Goal: Check status: Check status

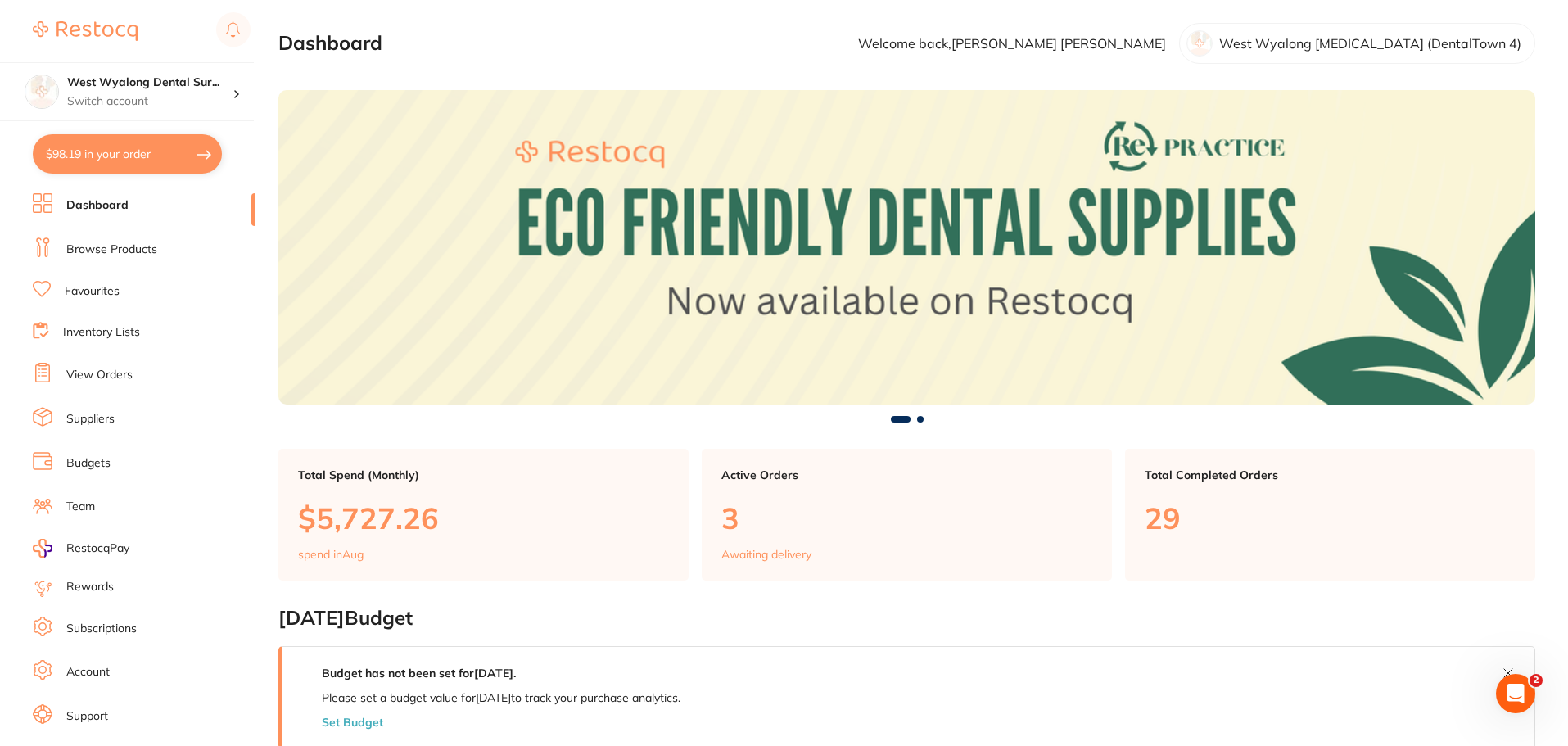
click at [112, 374] on link "View Orders" at bounding box center [99, 374] width 66 height 16
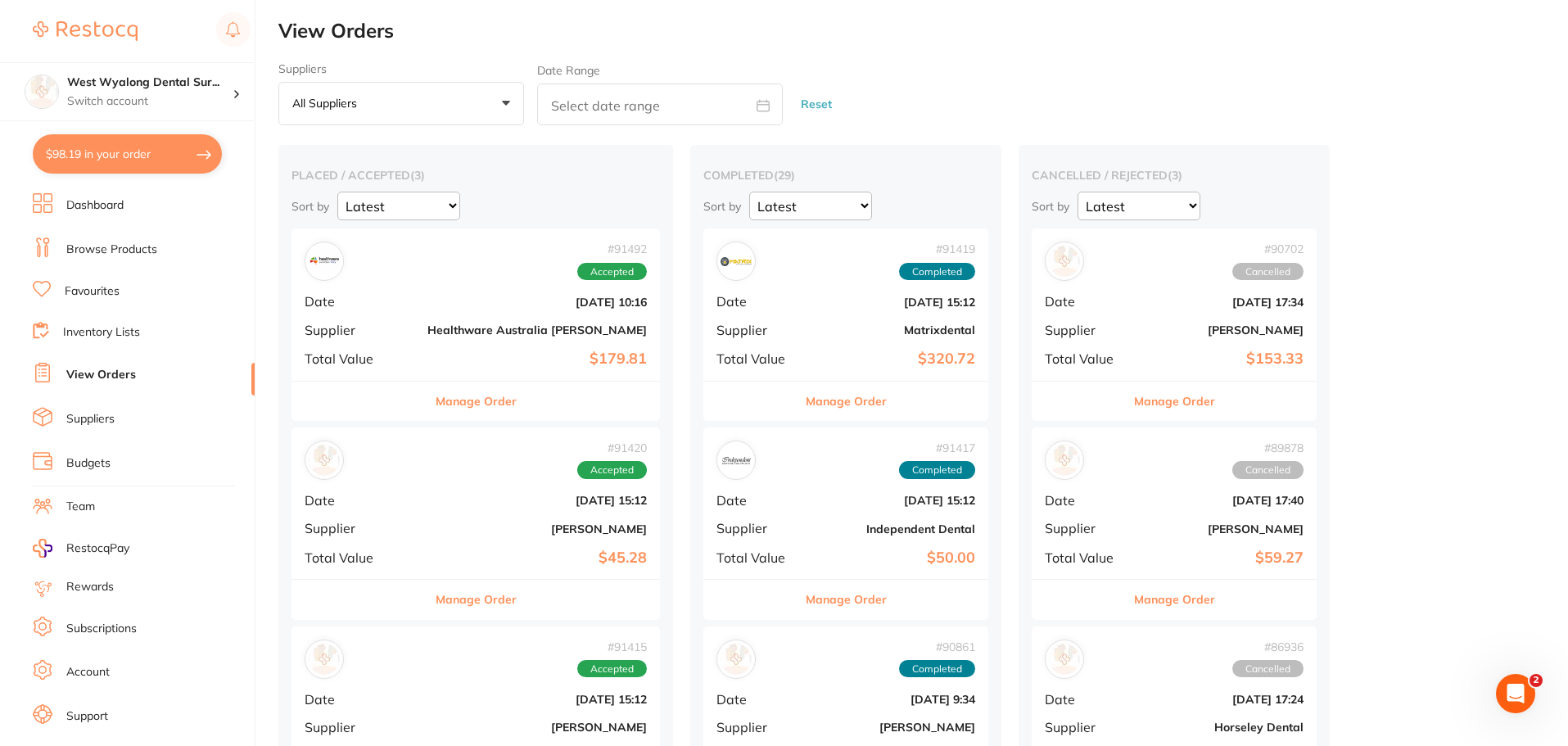
click at [394, 292] on div "# 91492 Accepted Date [DATE] 10:16 Supplier Healthware [GEOGRAPHIC_DATA] [PERSO…" at bounding box center [475, 304] width 369 height 152
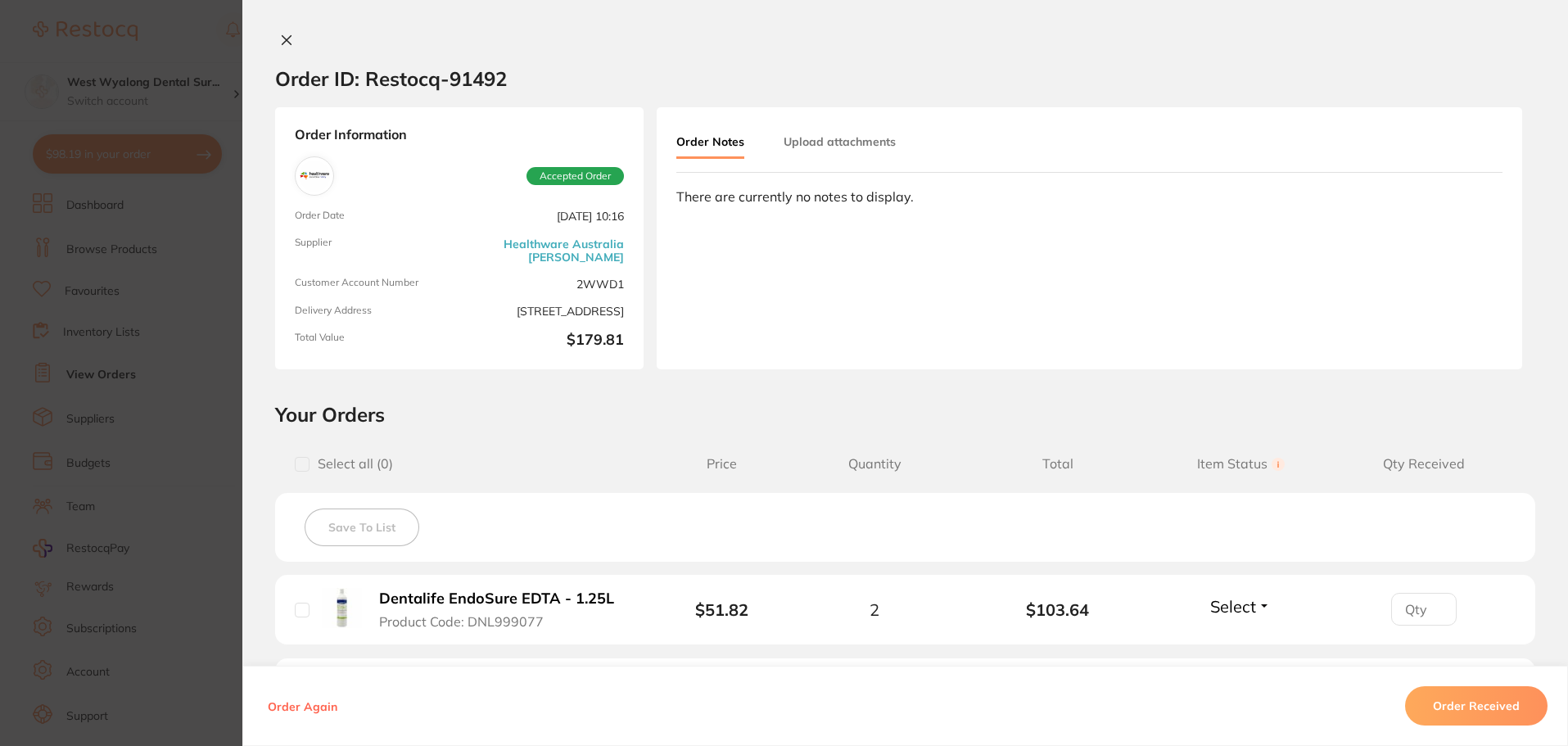
click at [288, 42] on icon at bounding box center [287, 41] width 13 height 13
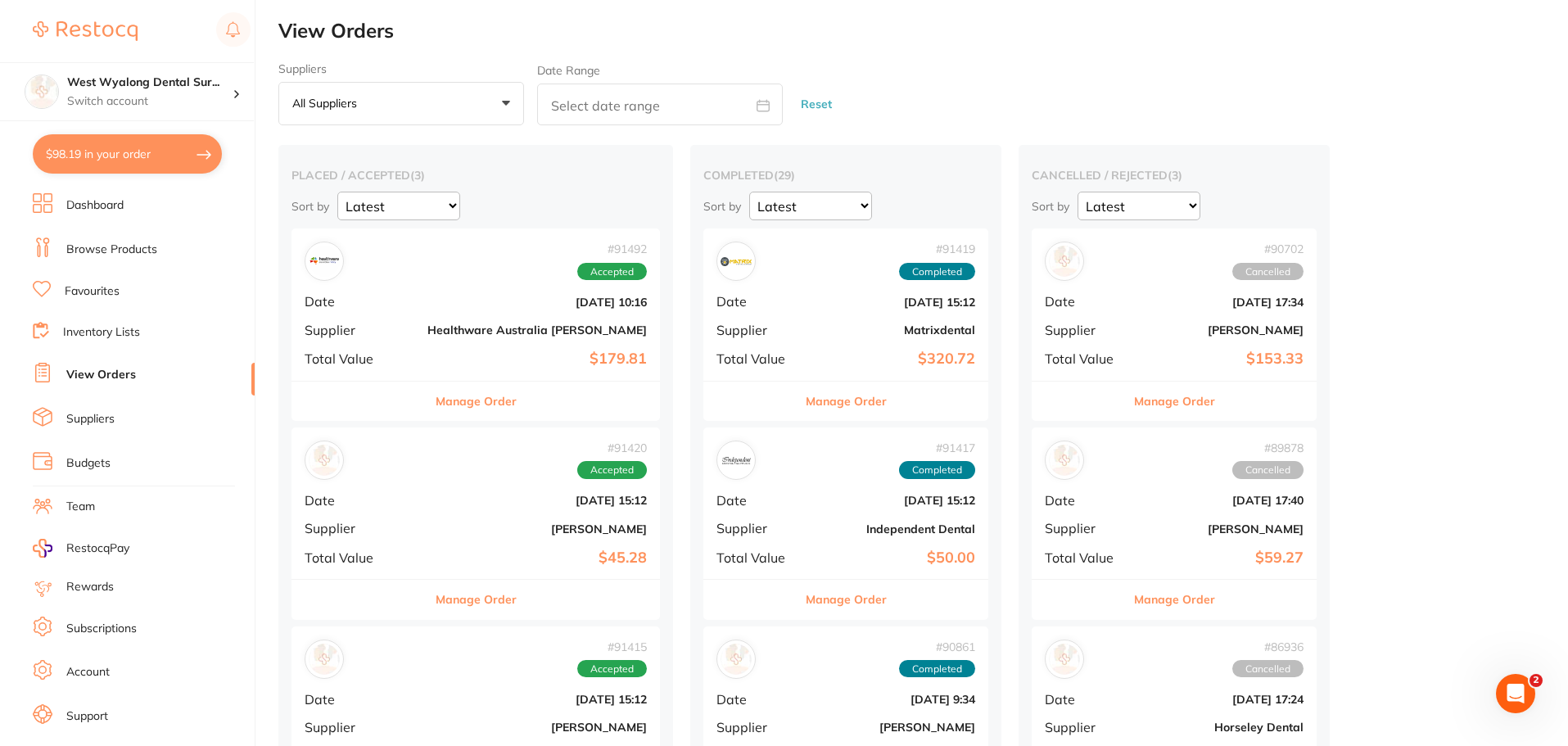
click at [377, 486] on div "# 91420 Accepted Date [DATE] 15:12 Supplier [PERSON_NAME] Total Value $45.28" at bounding box center [475, 503] width 369 height 152
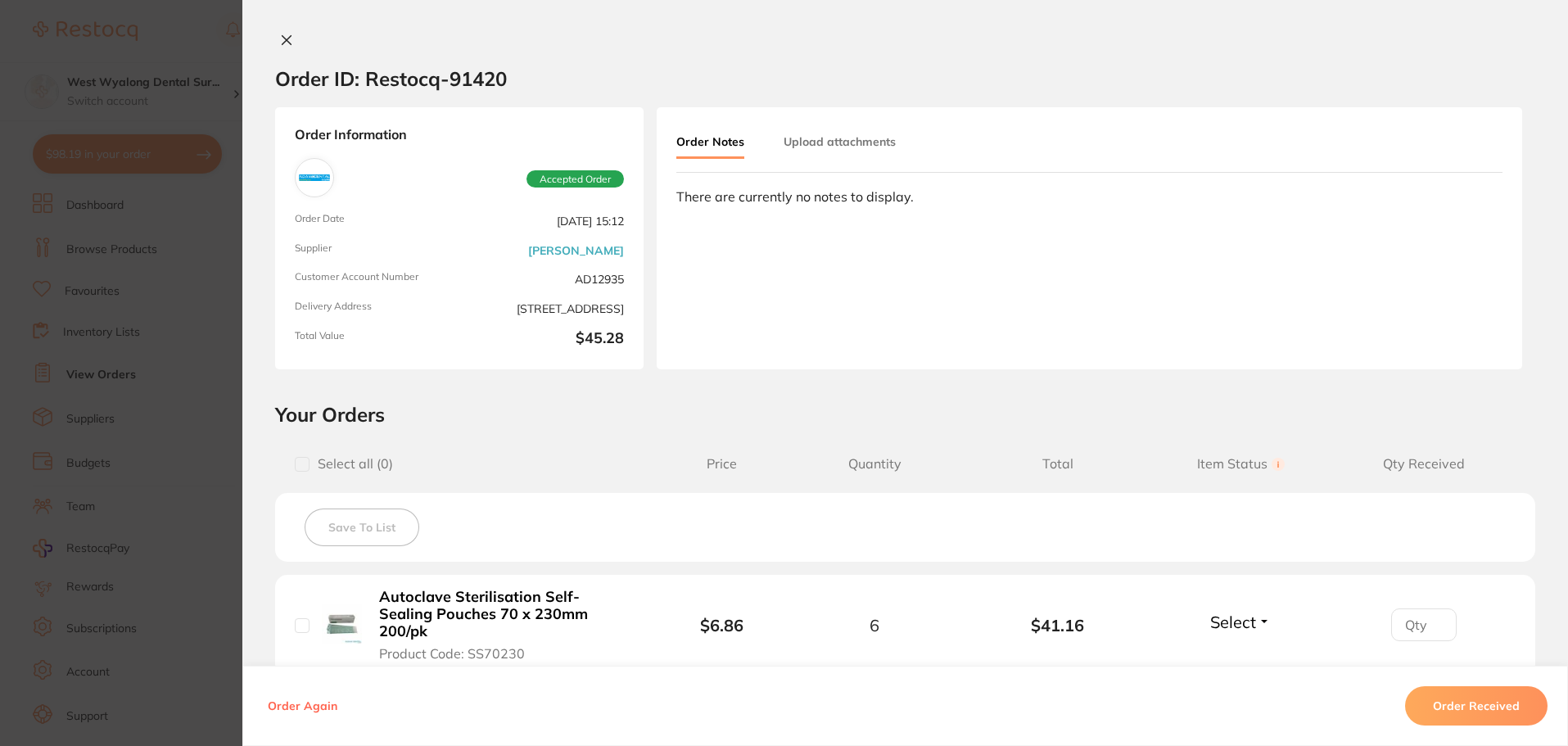
click at [275, 40] on button at bounding box center [287, 41] width 23 height 17
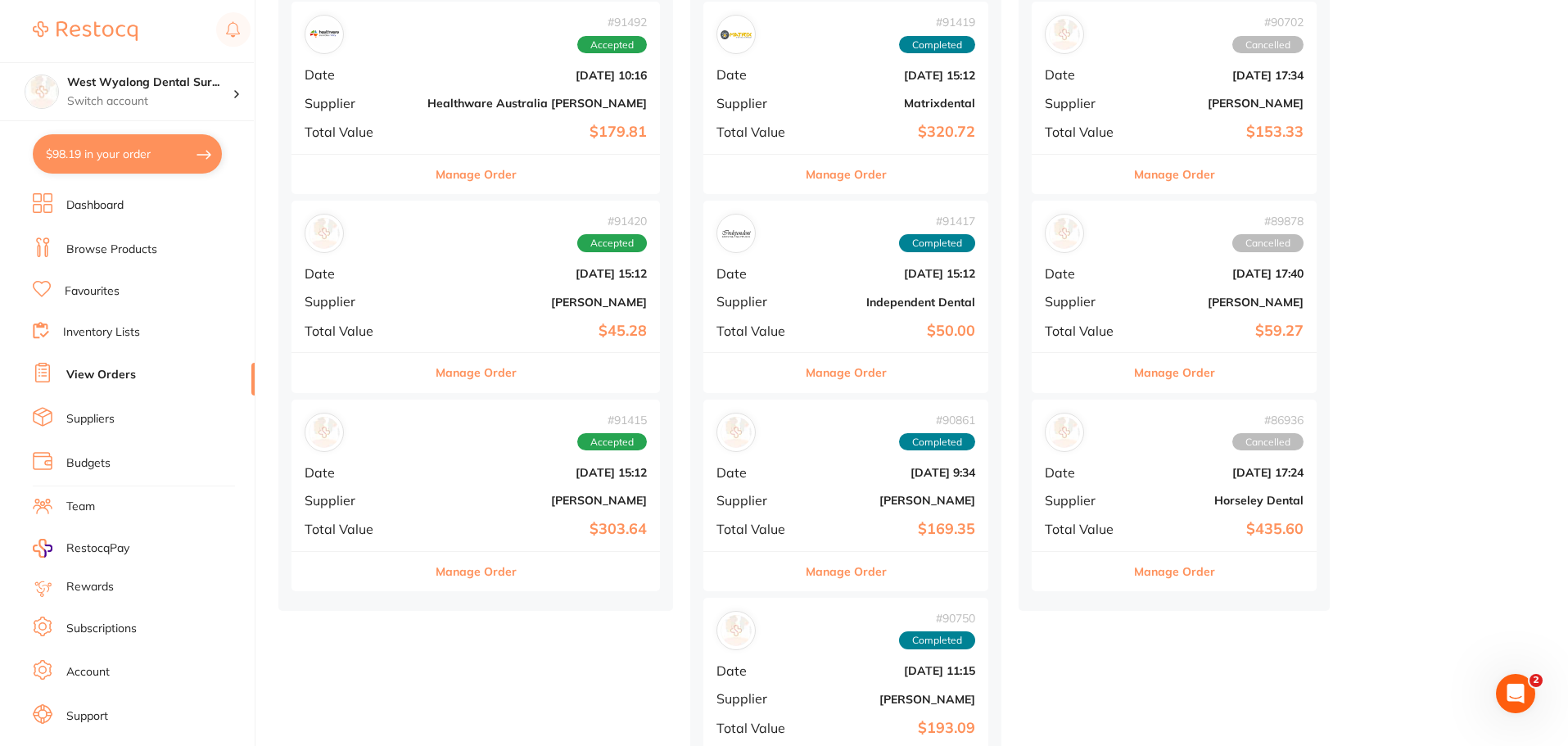
scroll to position [245, 0]
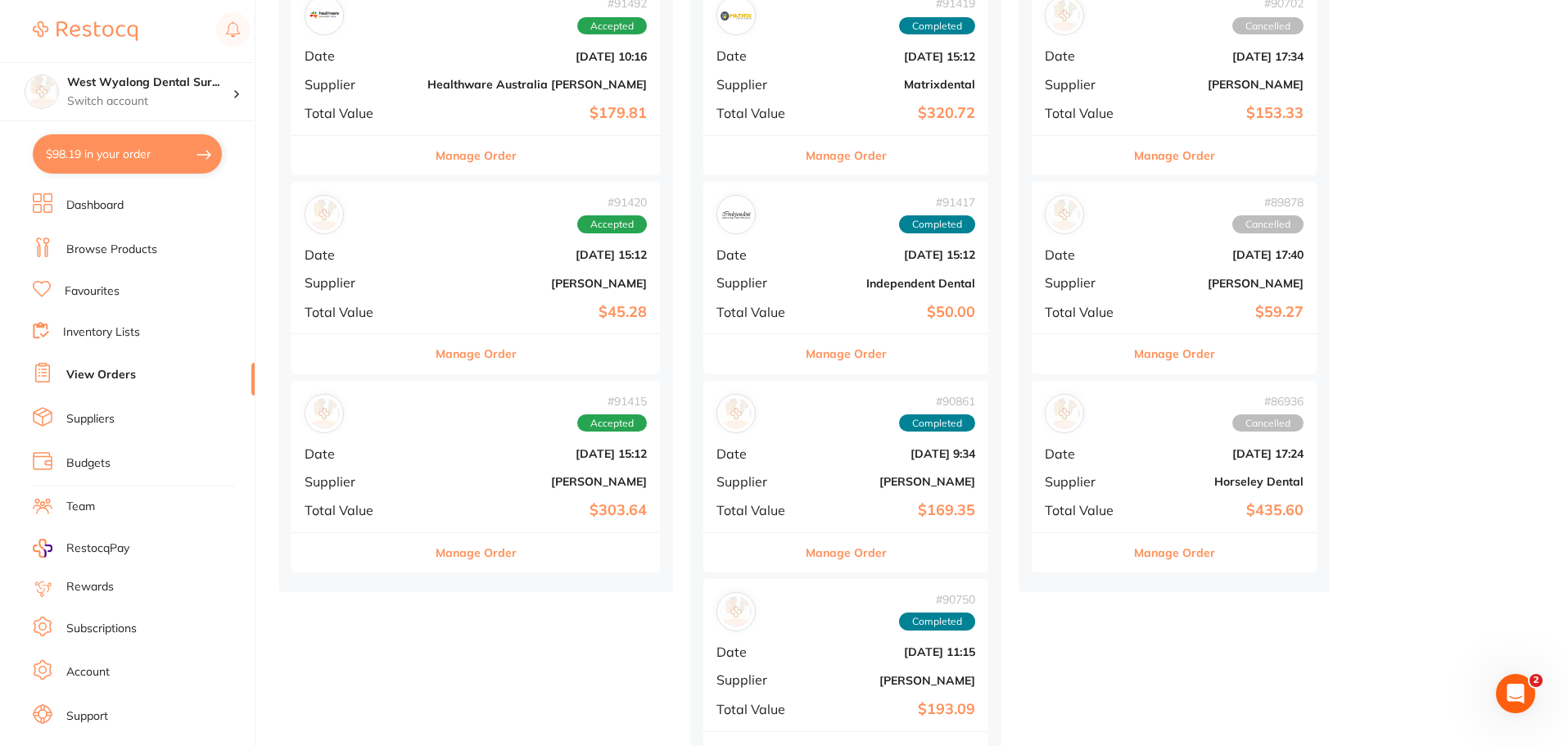
click at [389, 474] on div "# 91415 Accepted Date [DATE] 15:12 Supplier [PERSON_NAME] Total Value $303.64" at bounding box center [475, 456] width 369 height 152
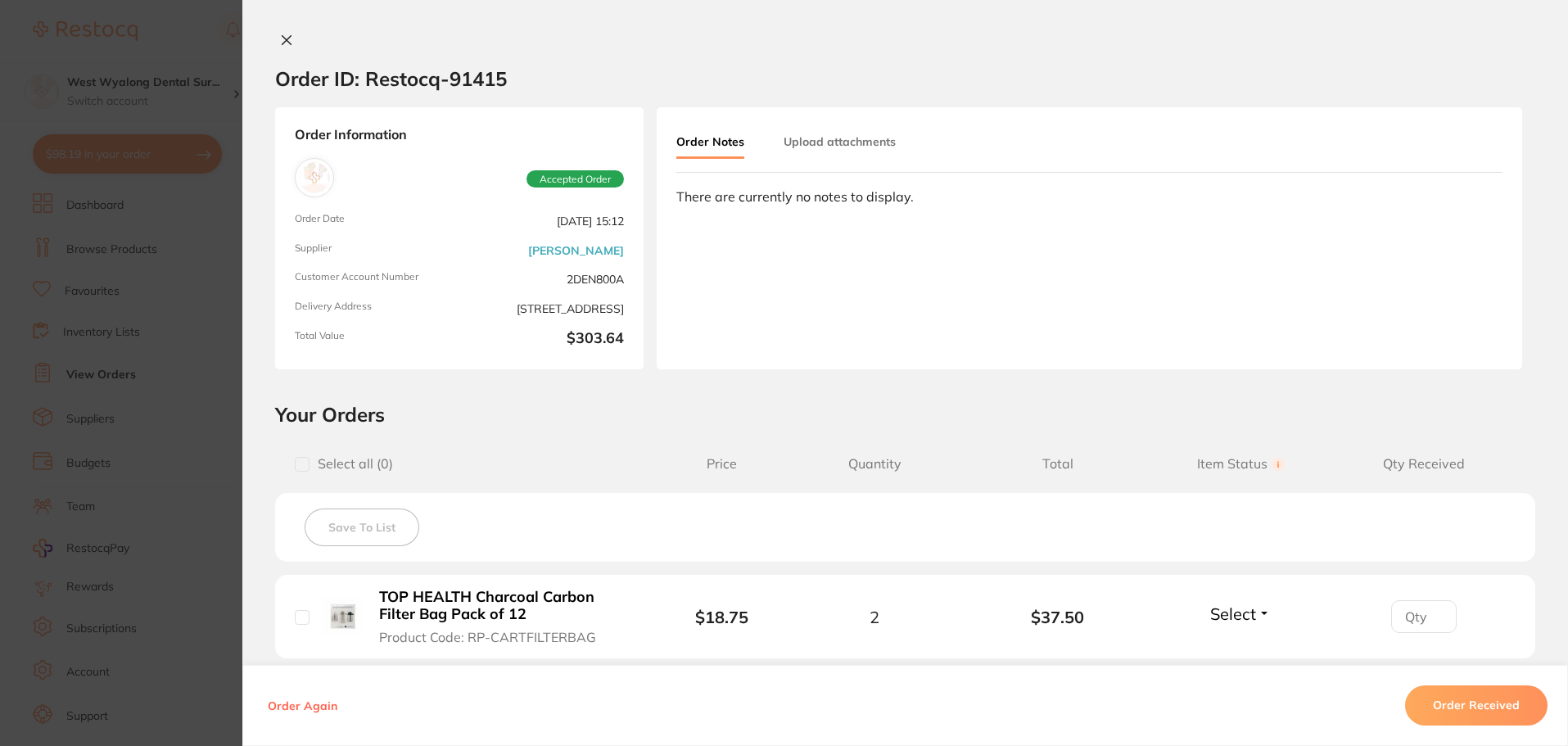
click at [286, 38] on icon at bounding box center [287, 41] width 9 height 9
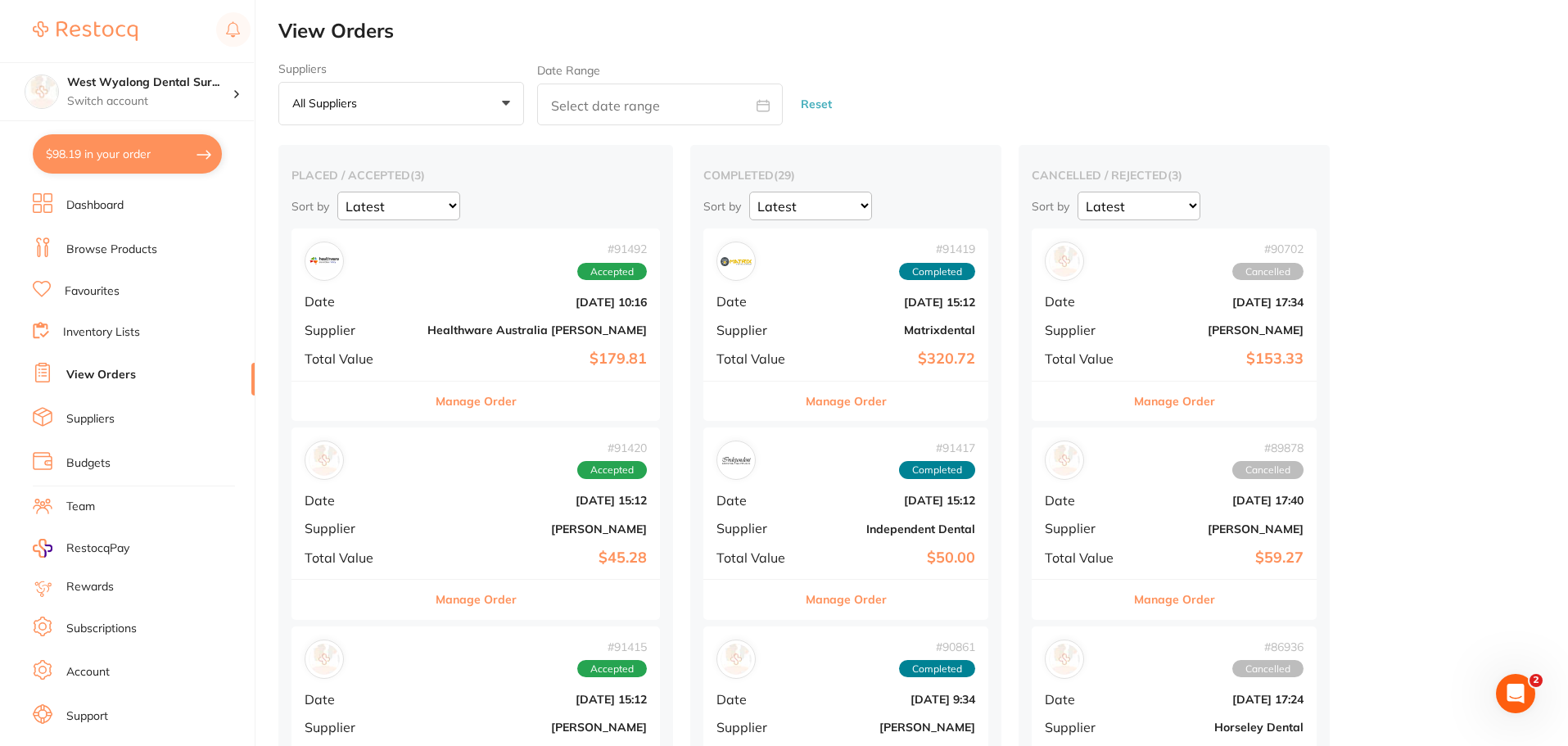
click at [753, 289] on div "# 91419 Completed Date [DATE] 15:12 Supplier Matrixdental Total Value $320.72" at bounding box center [846, 304] width 285 height 152
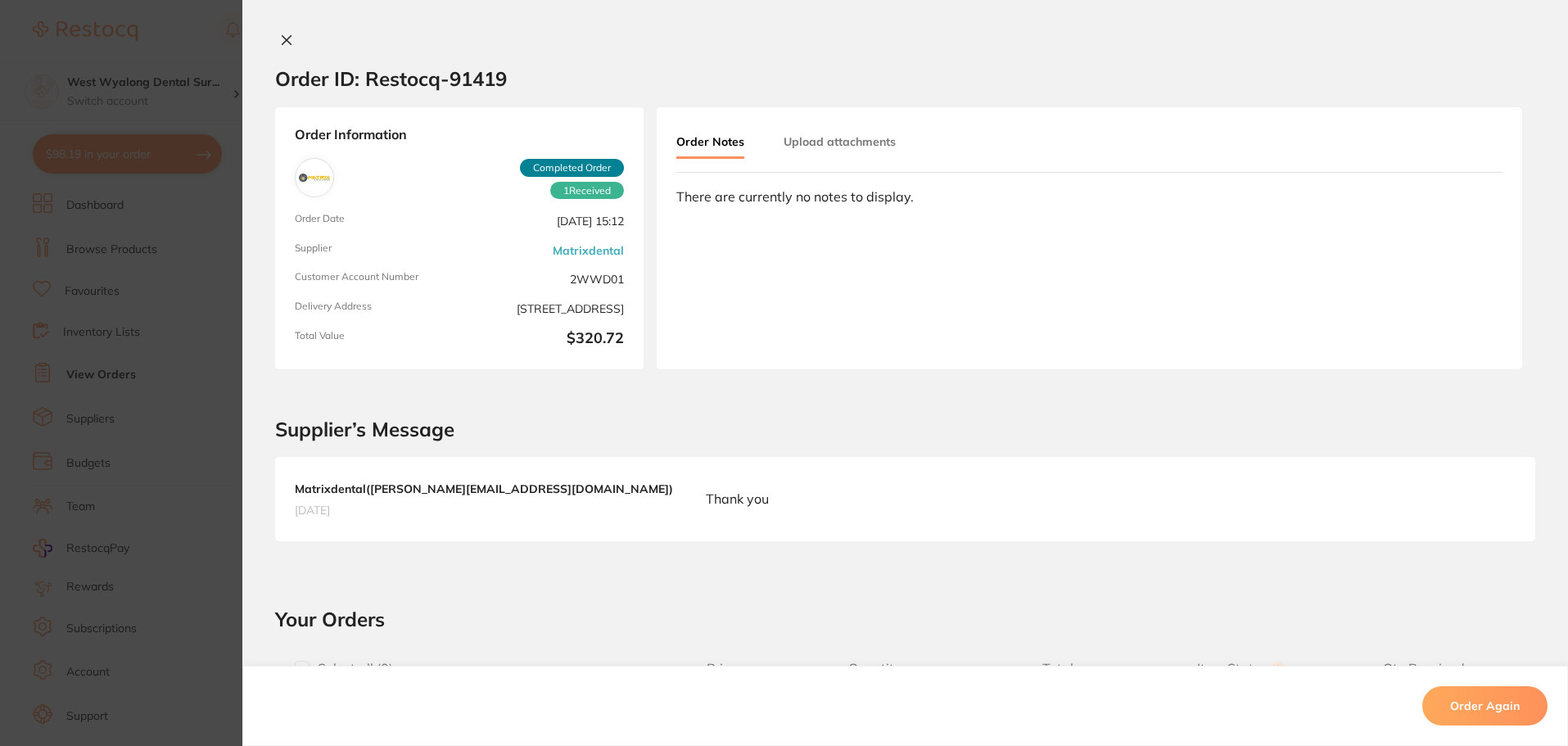
click at [287, 41] on icon at bounding box center [287, 41] width 13 height 13
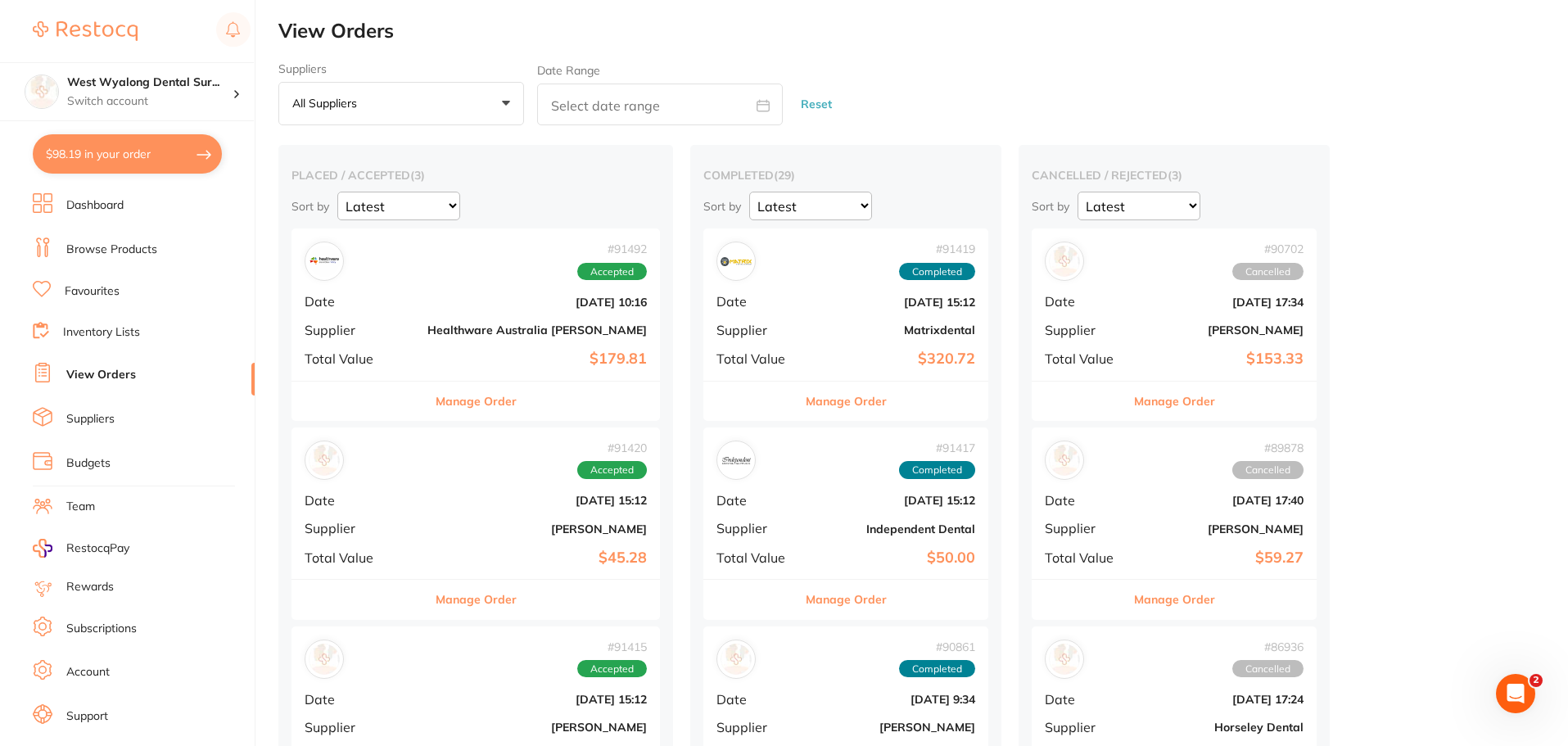
click at [744, 478] on div "# 91417 Completed" at bounding box center [846, 460] width 259 height 40
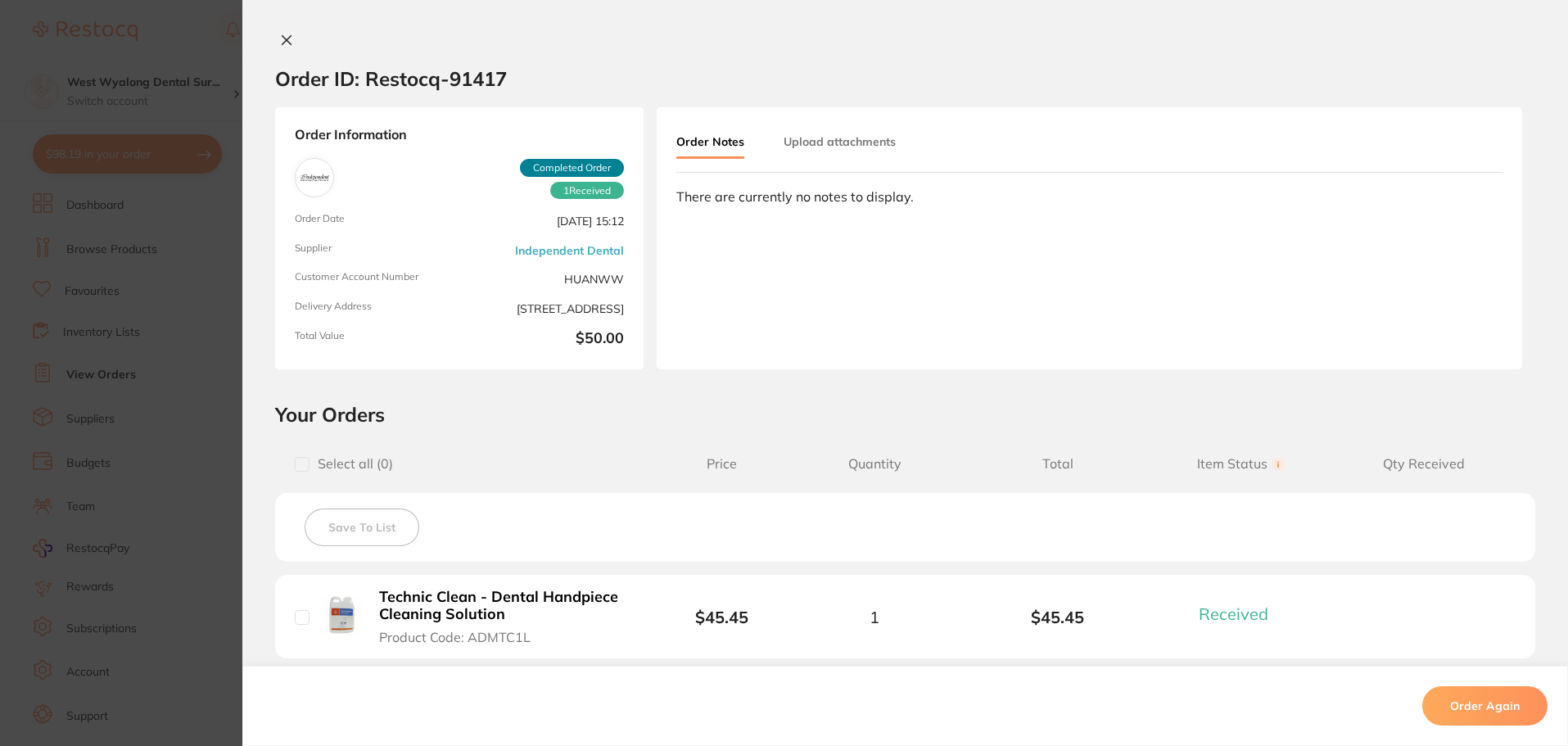
click at [282, 34] on icon at bounding box center [287, 41] width 13 height 13
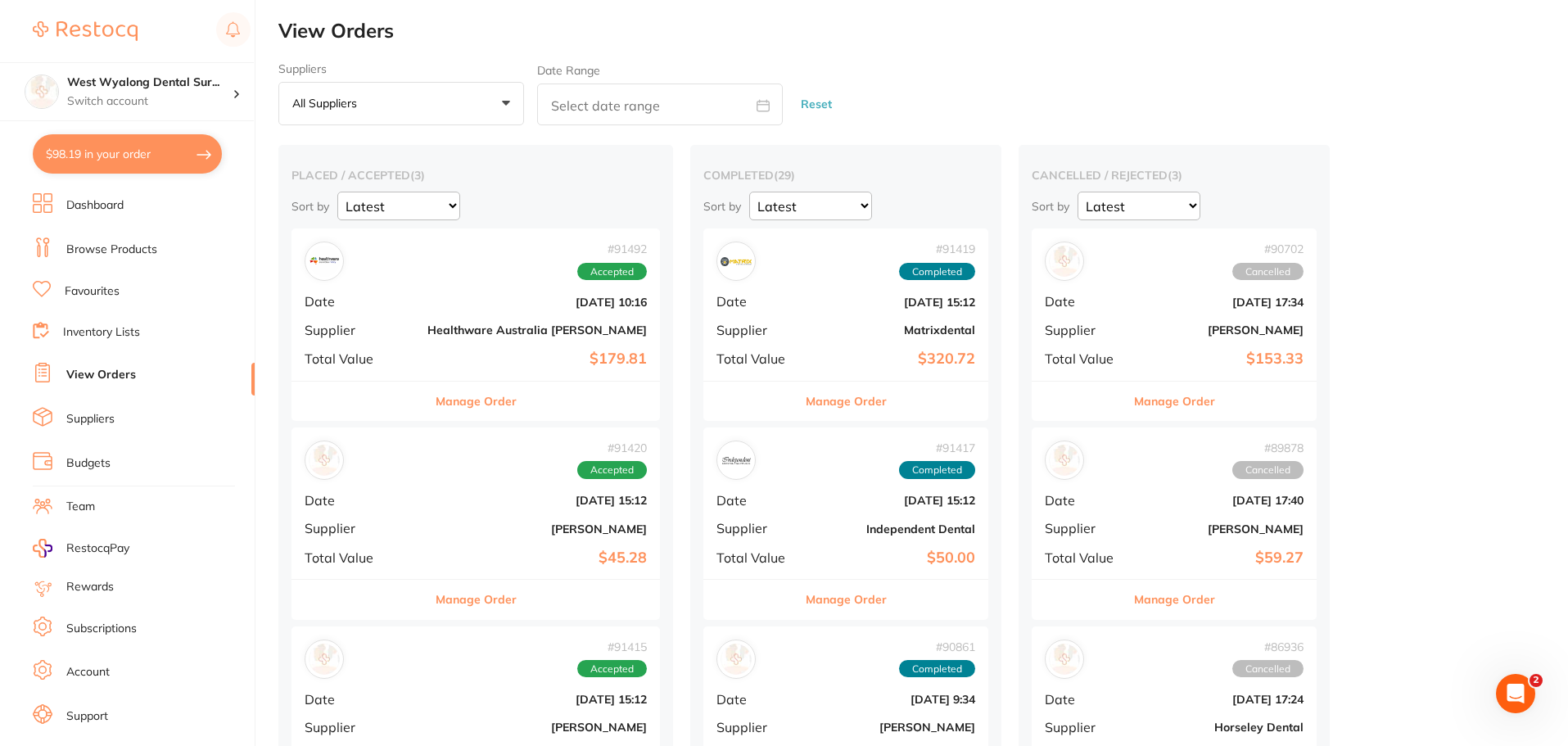
click at [1140, 307] on b "[DATE] 17:34" at bounding box center [1222, 302] width 164 height 13
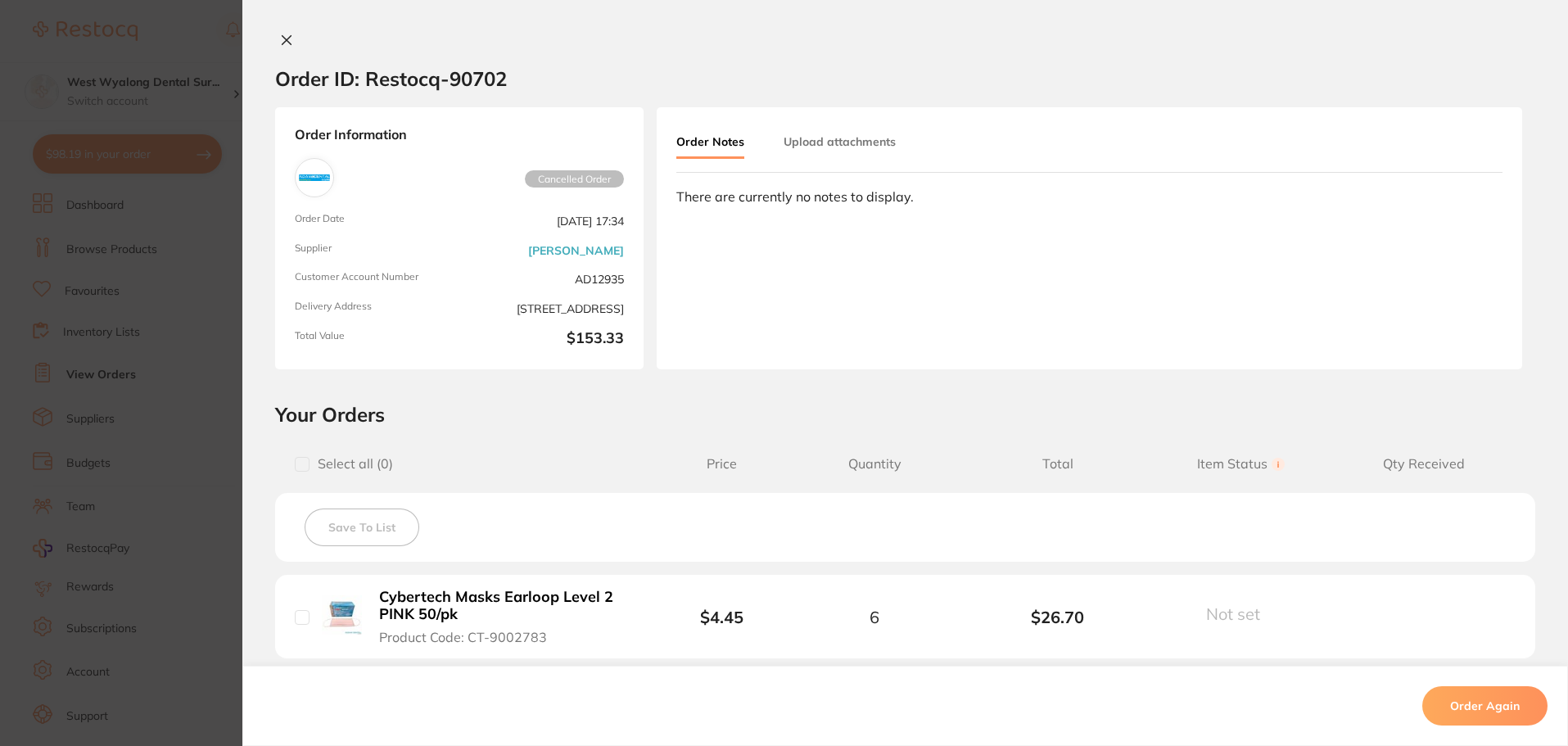
click at [282, 41] on icon at bounding box center [287, 41] width 9 height 9
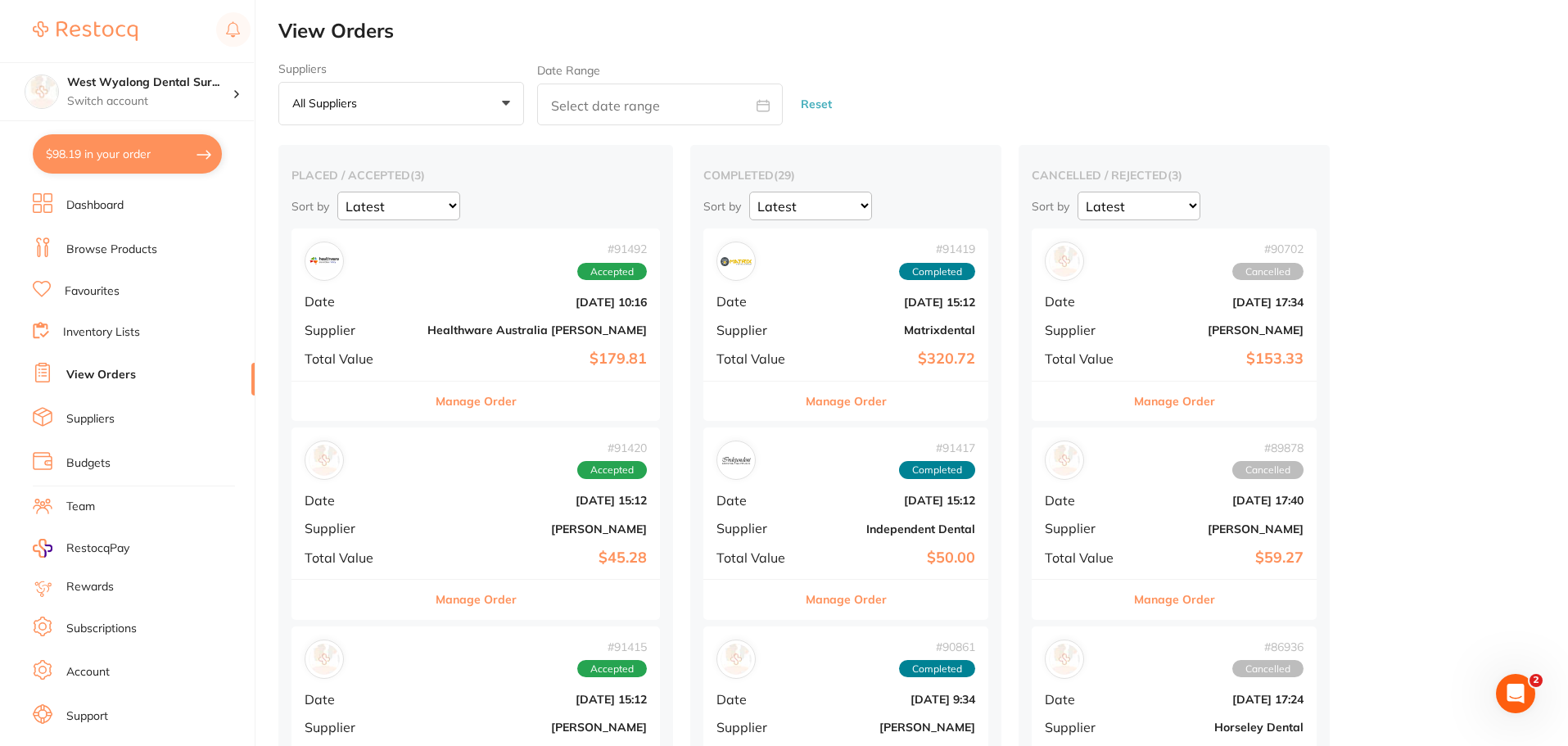
click at [109, 153] on button "$98.19 in your order" at bounding box center [127, 154] width 190 height 40
checkbox input "true"
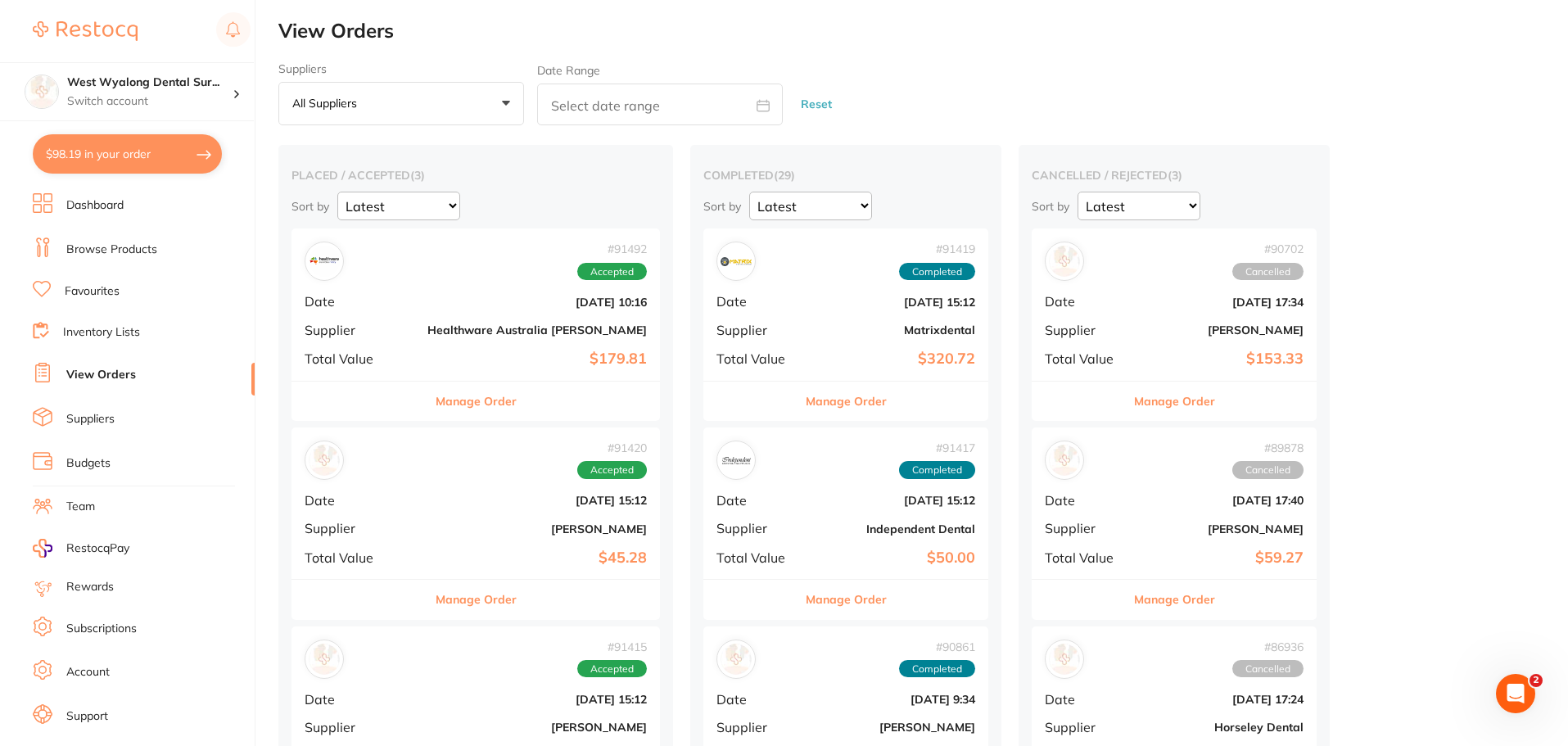
checkbox input "true"
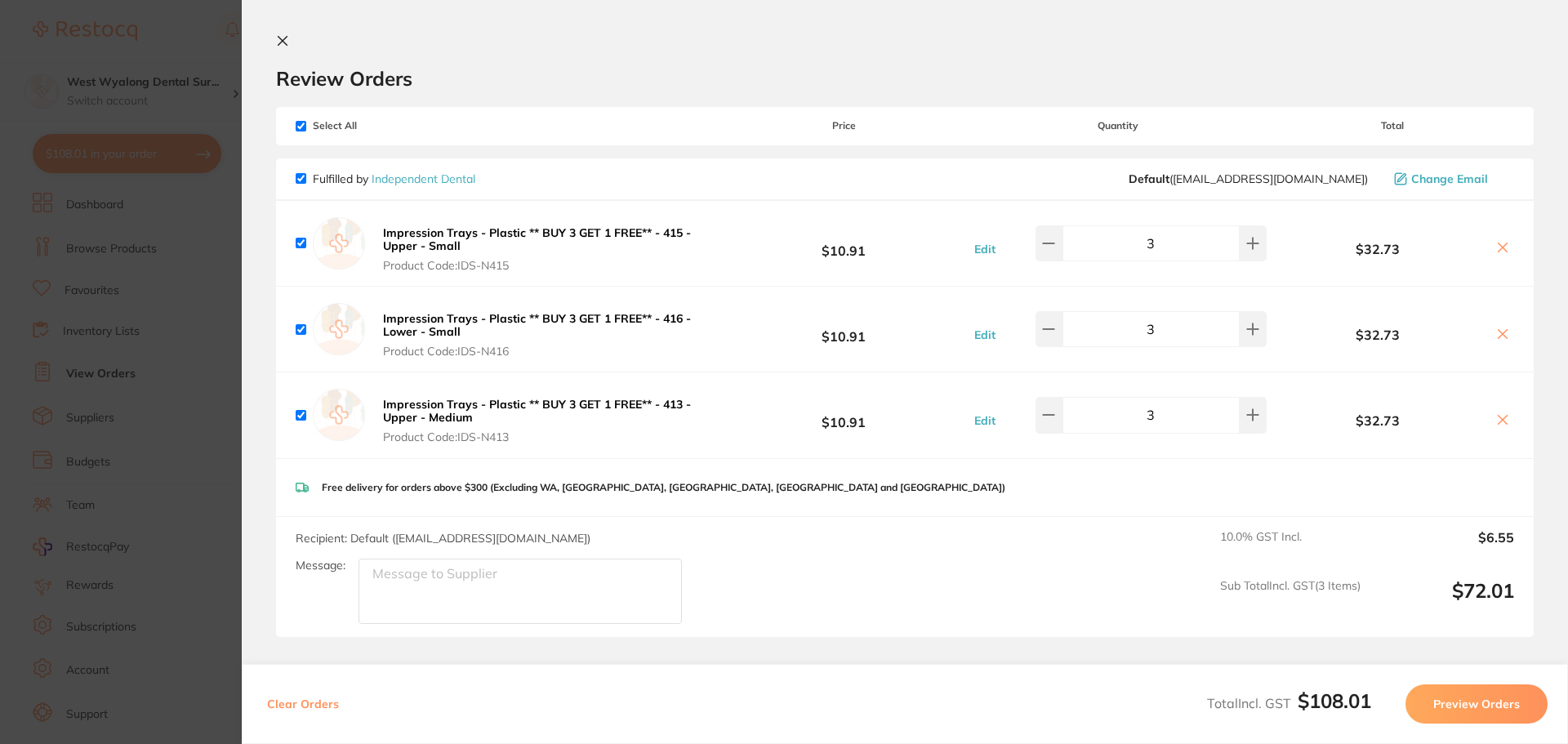
click at [285, 40] on icon at bounding box center [282, 40] width 13 height 13
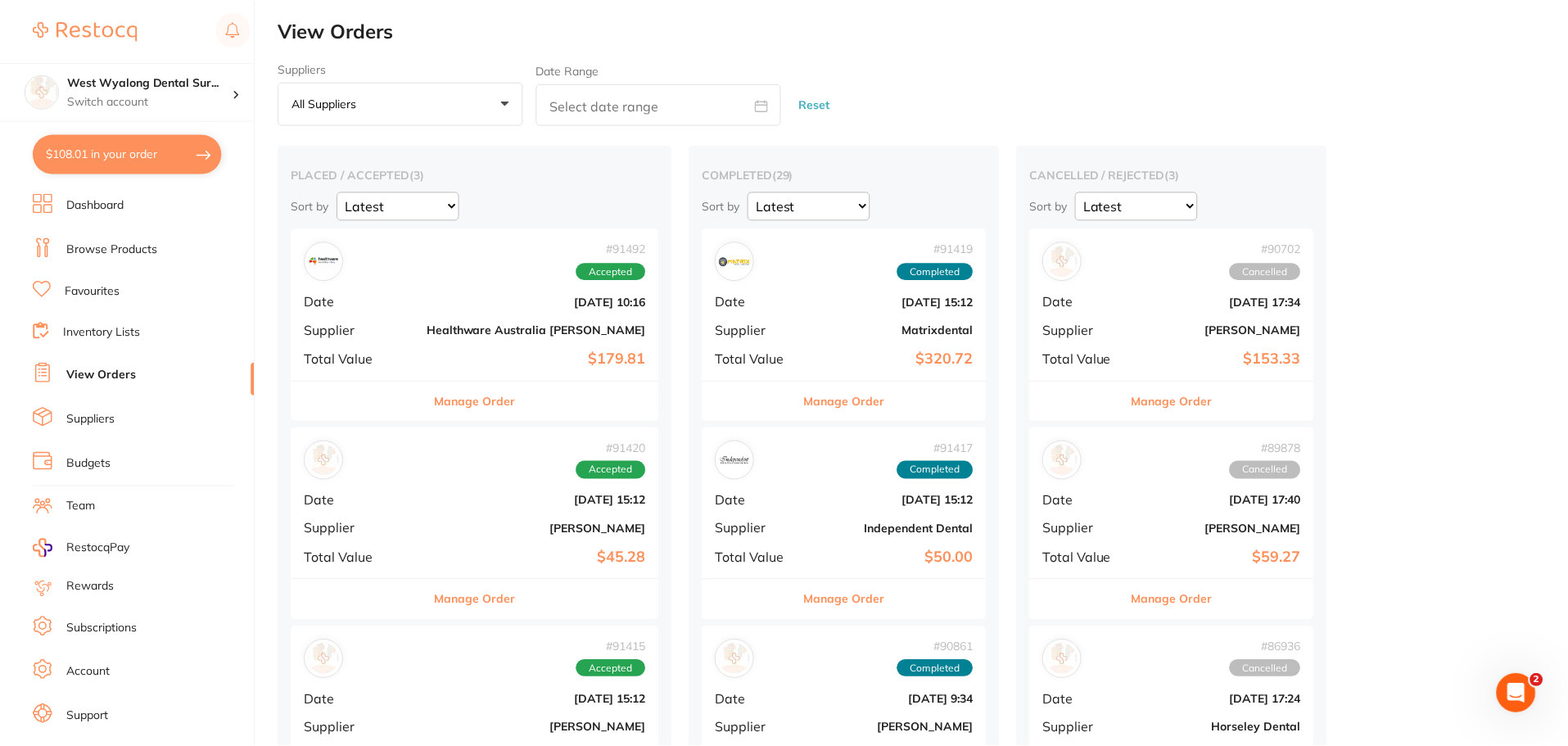
scroll to position [1, 0]
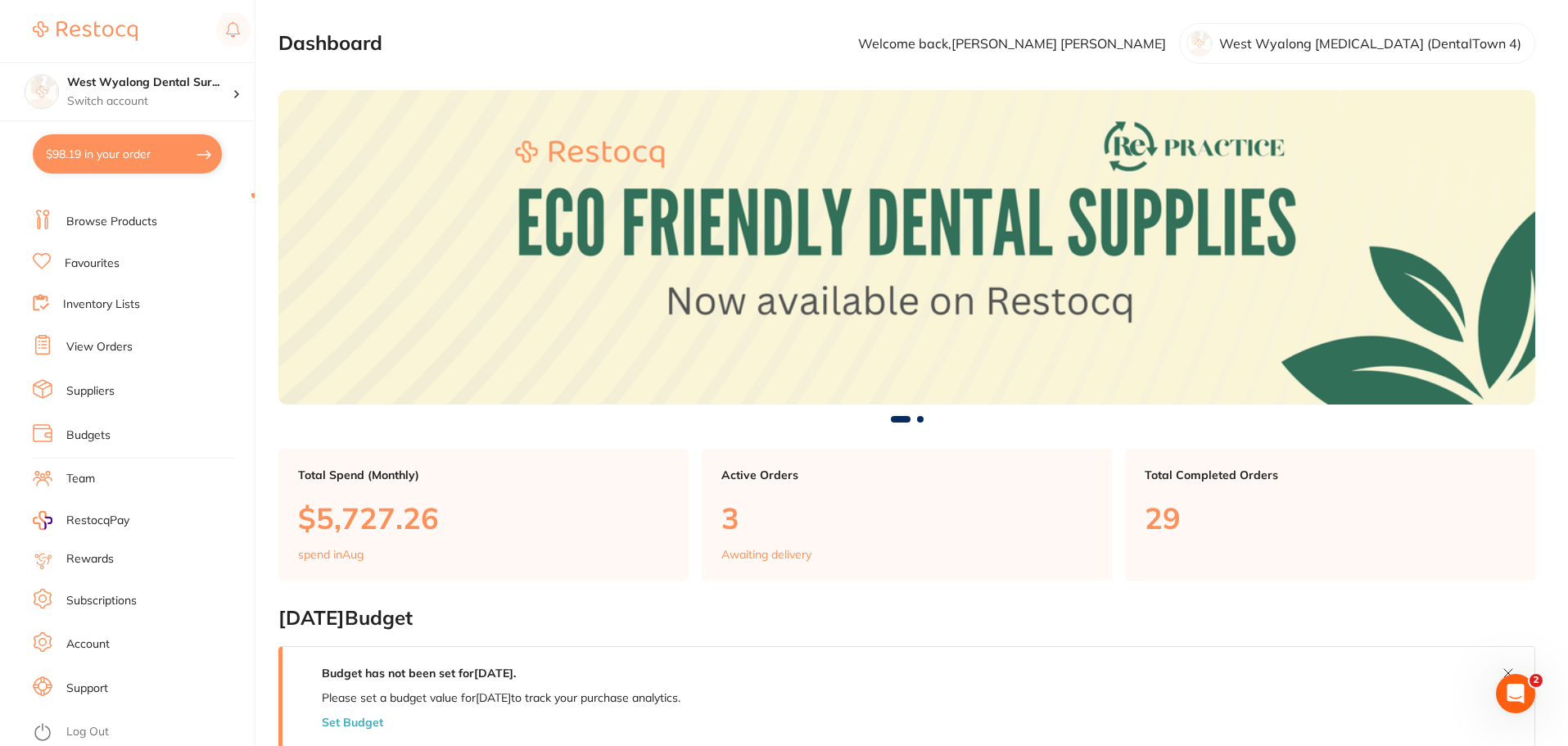
click at [84, 338] on li "View Orders" at bounding box center [143, 347] width 222 height 25
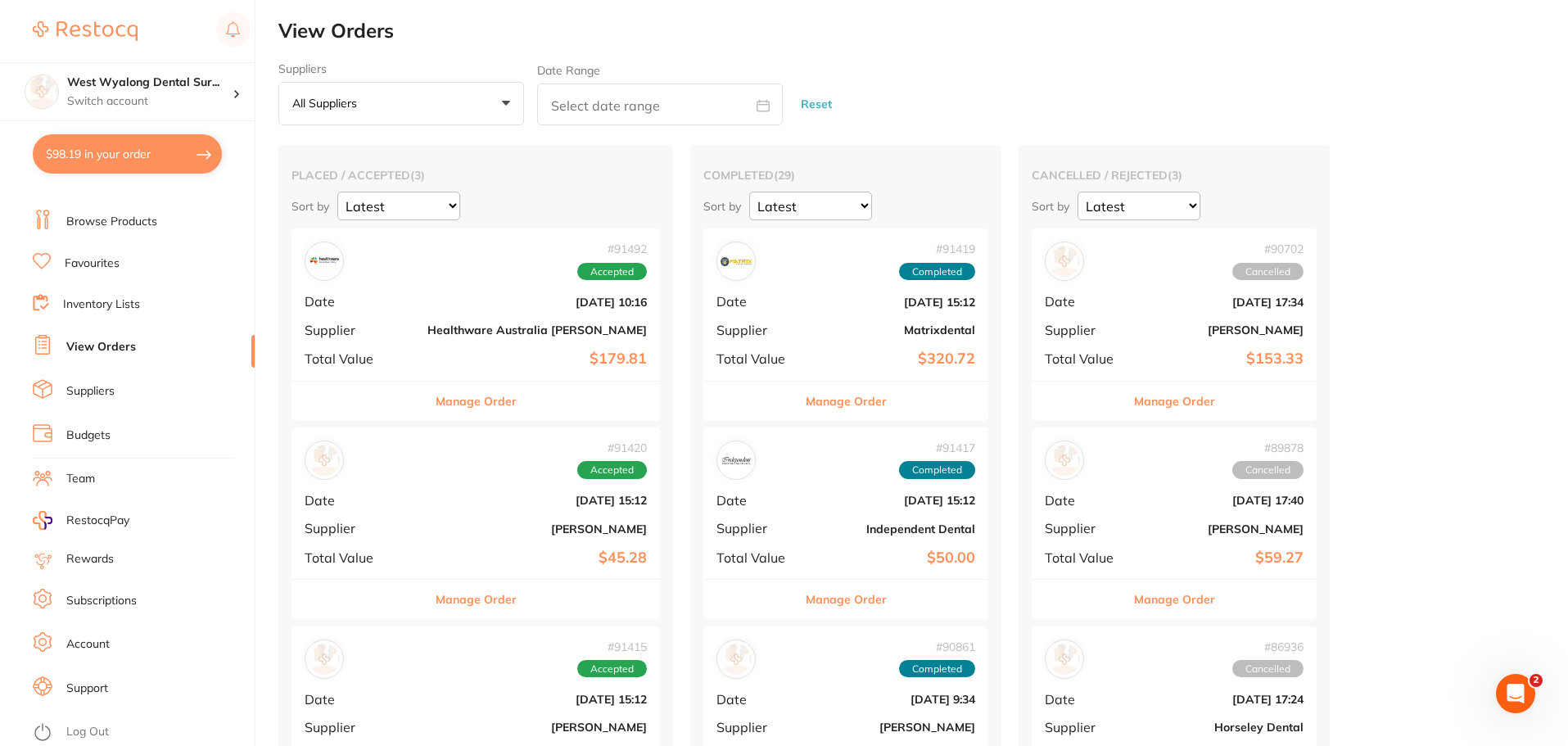
click at [427, 330] on b "Healthware Australia [PERSON_NAME]" at bounding box center [537, 330] width 220 height 13
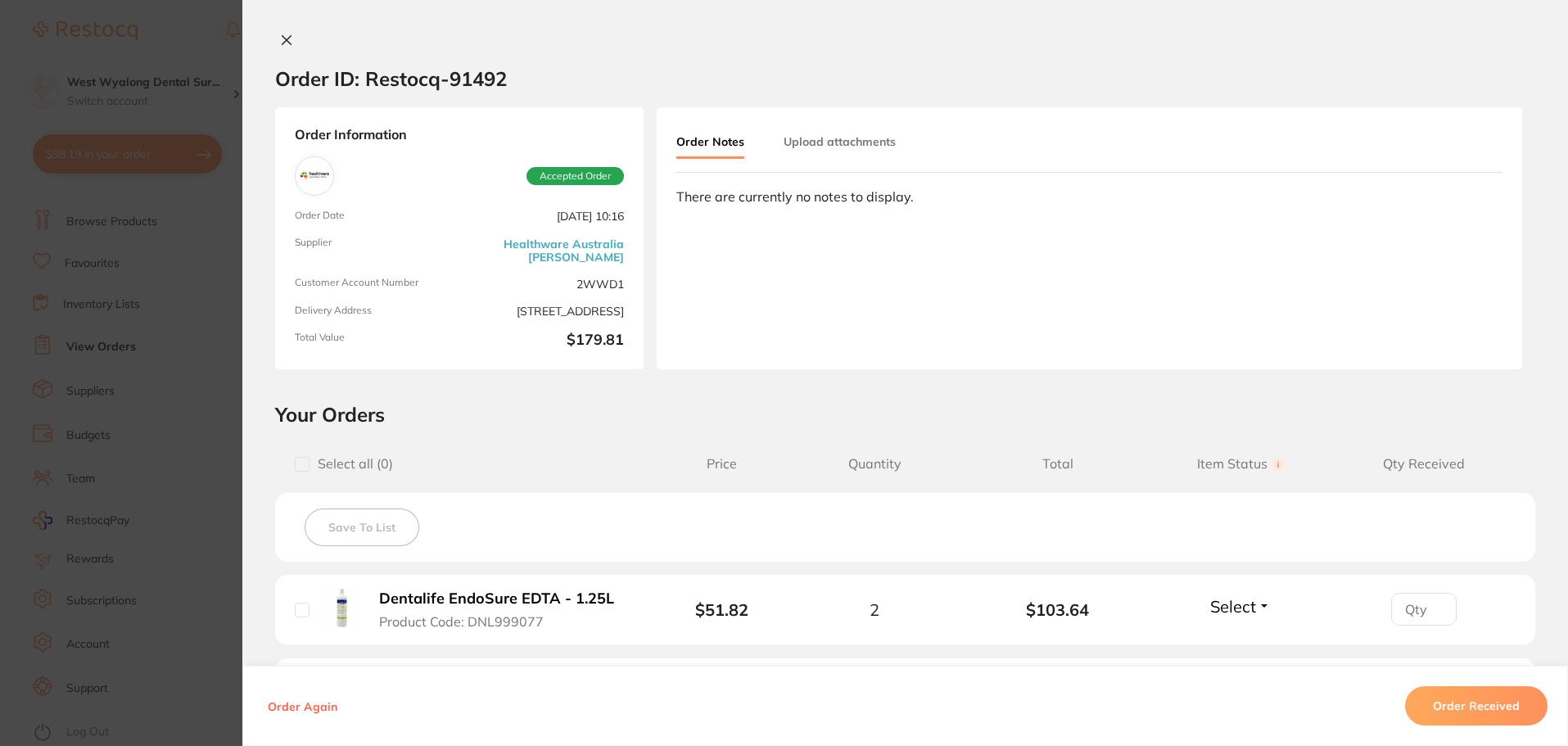
click at [280, 40] on icon at bounding box center [287, 41] width 13 height 13
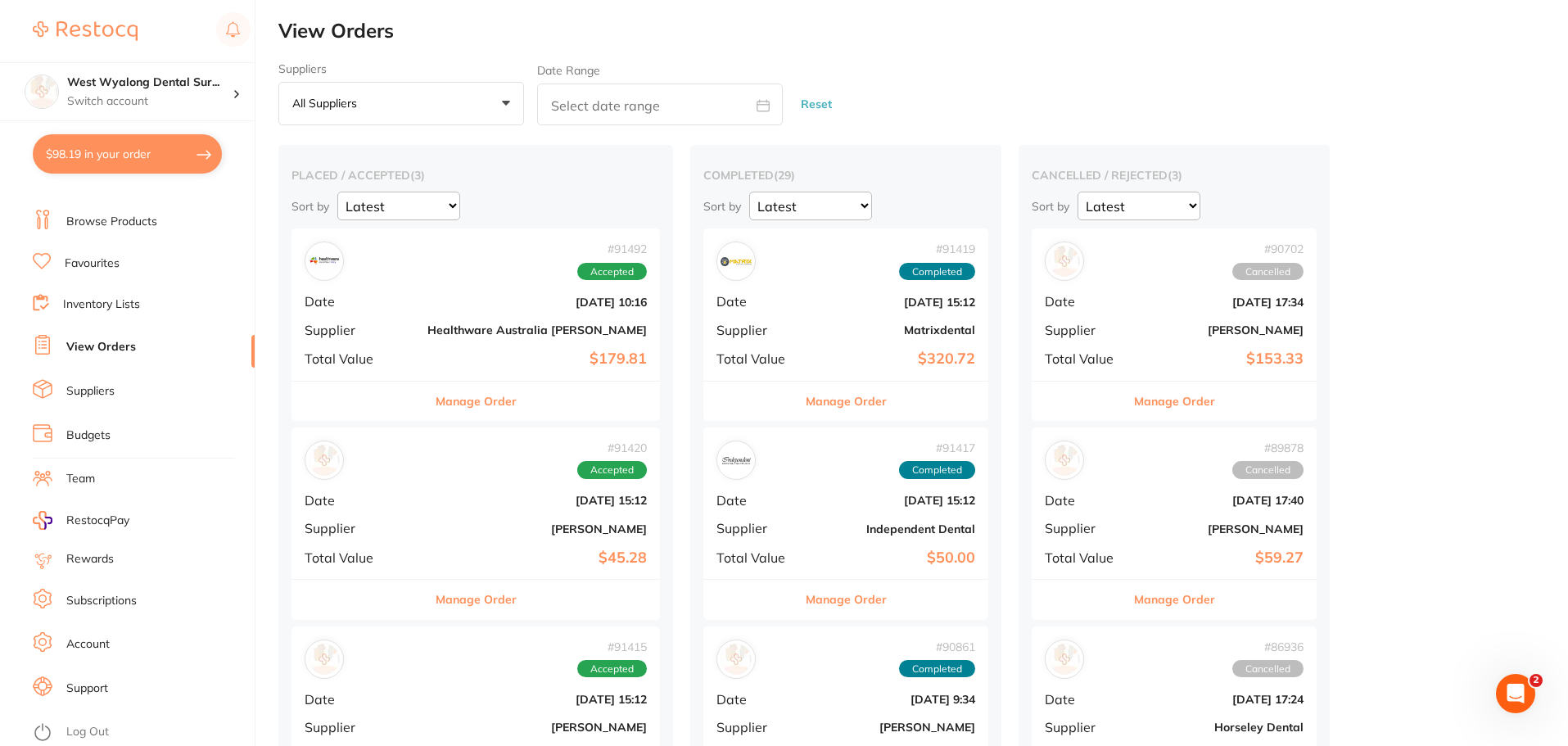
click at [377, 527] on span "Supplier" at bounding box center [359, 528] width 109 height 15
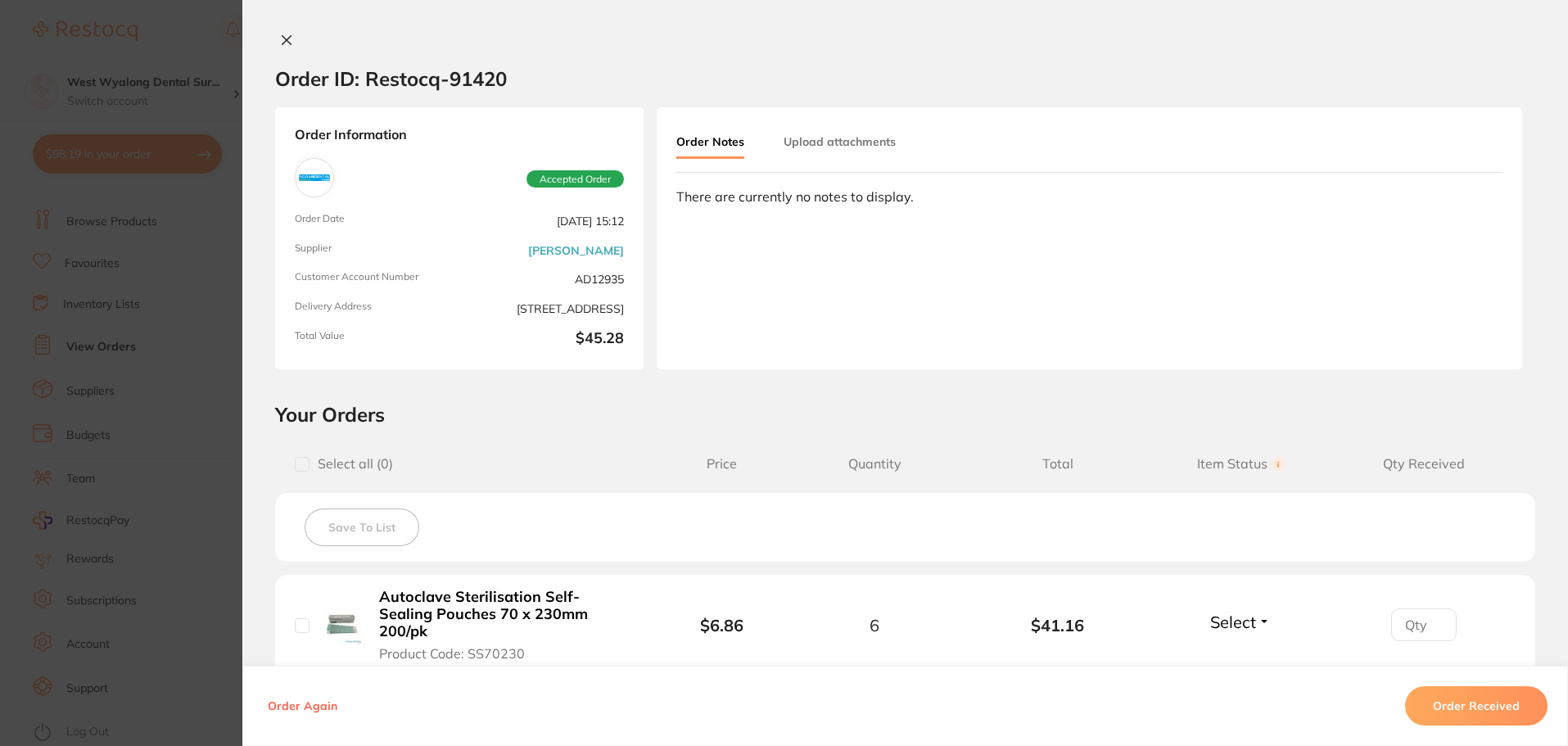
click at [284, 45] on icon at bounding box center [287, 41] width 13 height 13
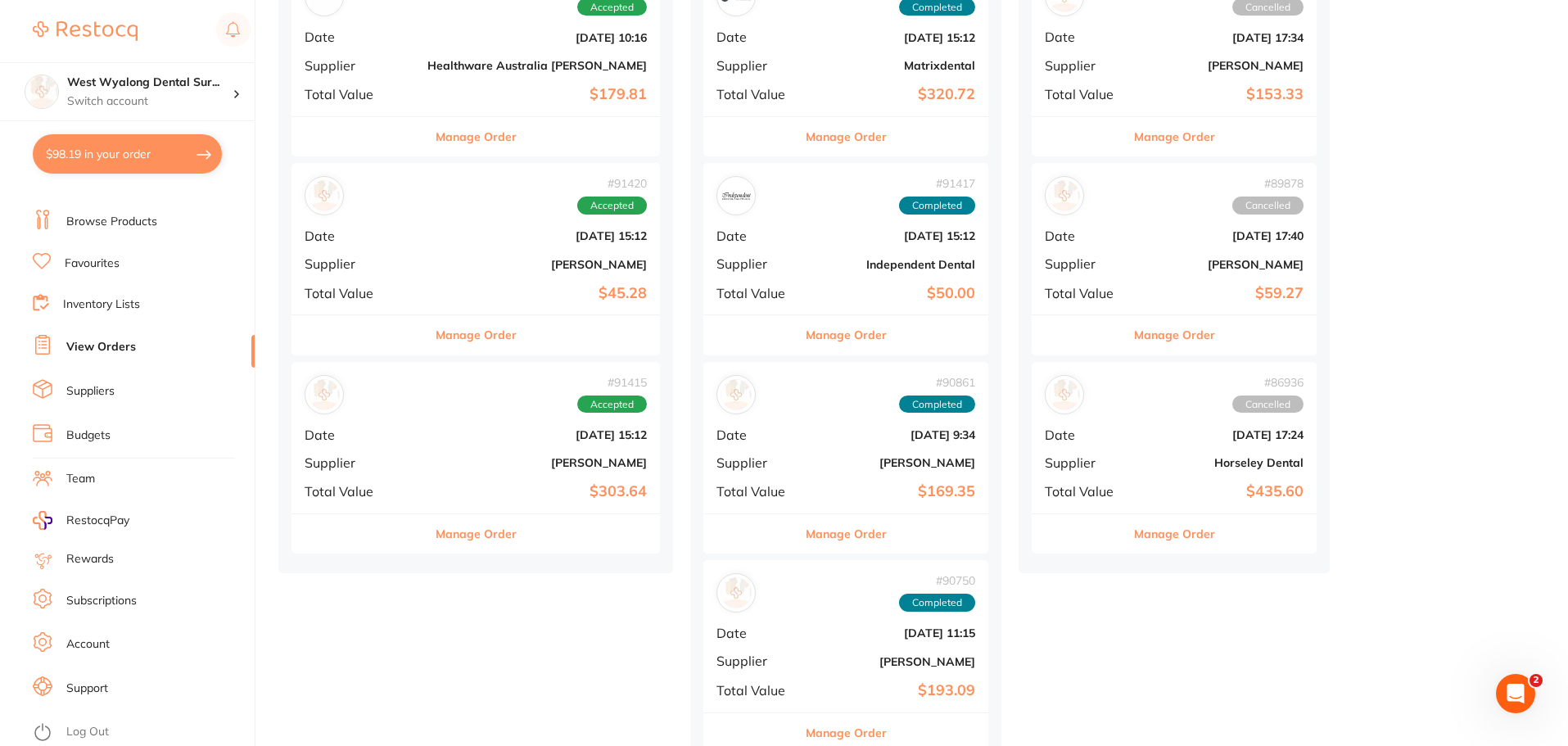
scroll to position [327, 0]
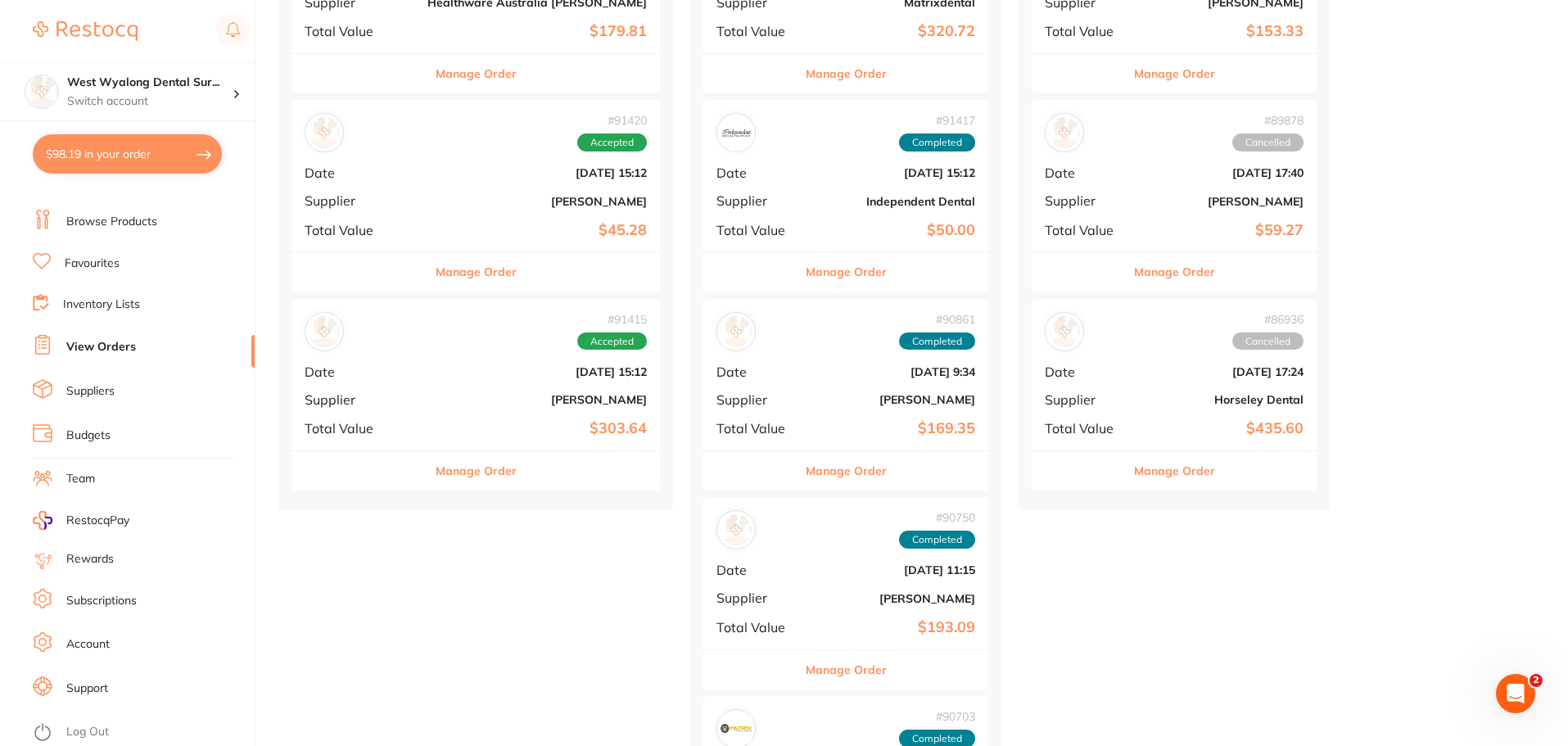
drag, startPoint x: 489, startPoint y: 384, endPoint x: 376, endPoint y: 413, distance: 116.7
click at [376, 413] on div "# 91415 Accepted Date [DATE] 15:12 Supplier [PERSON_NAME] Total Value $303.64" at bounding box center [475, 374] width 369 height 152
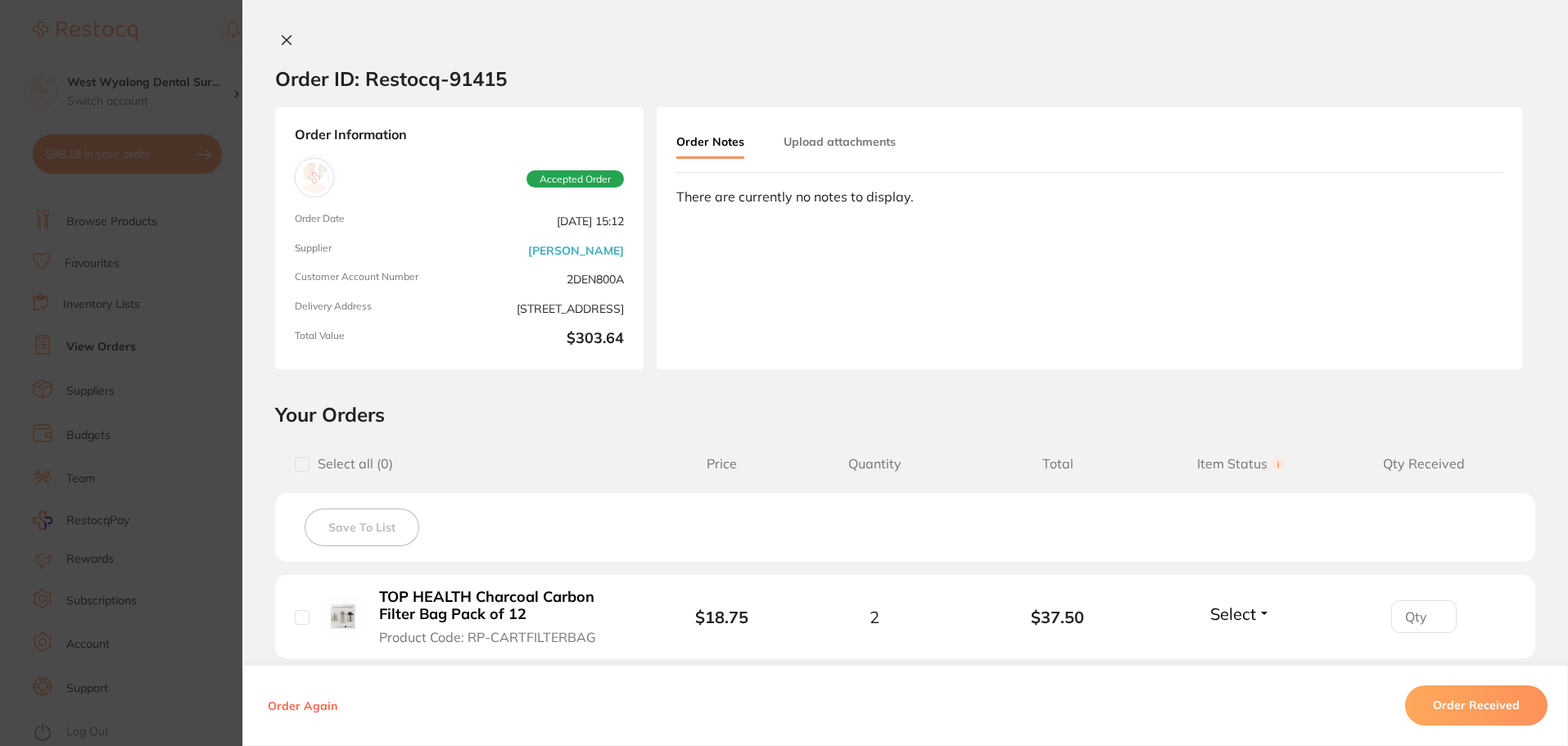
click at [282, 37] on icon at bounding box center [287, 41] width 9 height 9
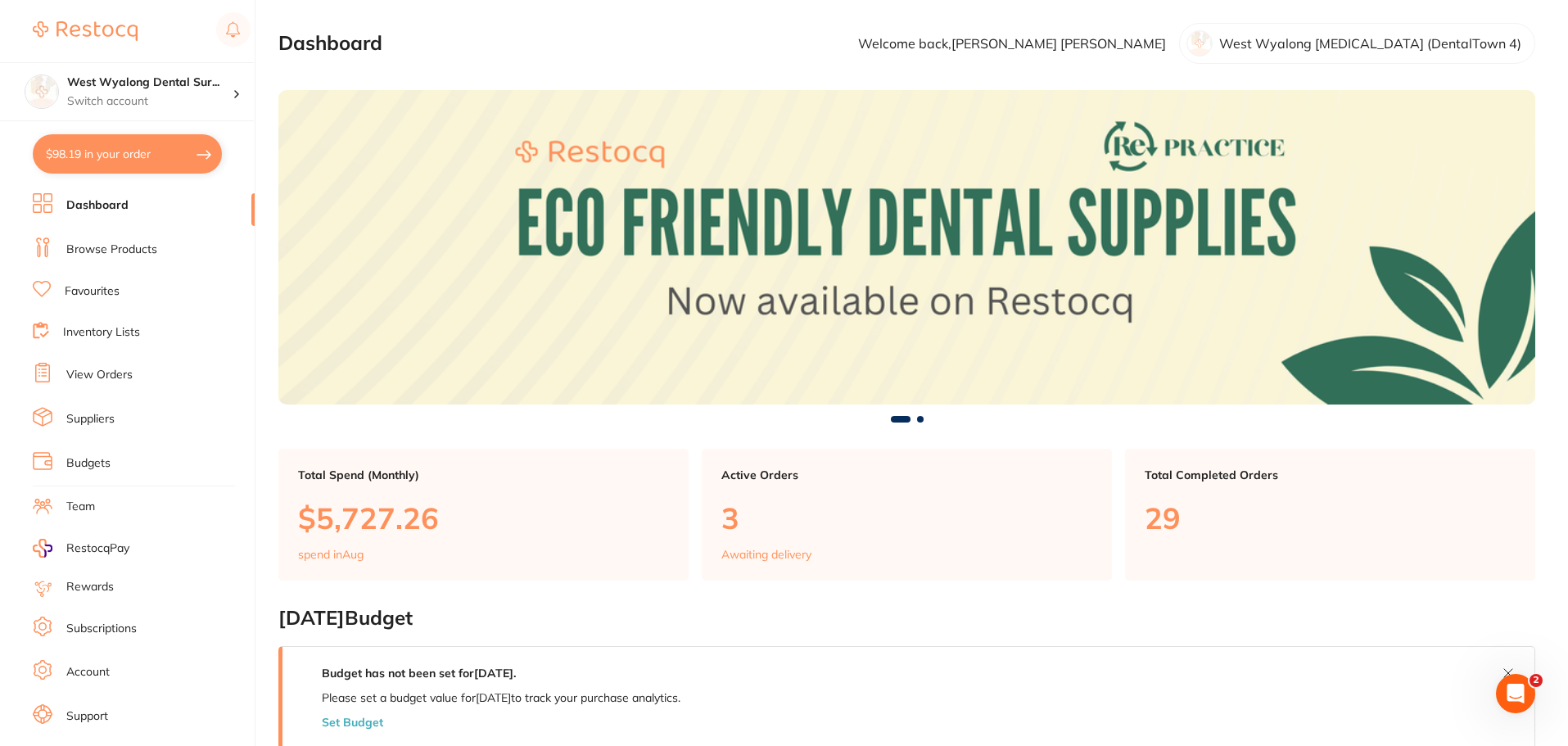
click at [109, 162] on button "$98.19 in your order" at bounding box center [127, 154] width 190 height 40
checkbox input "true"
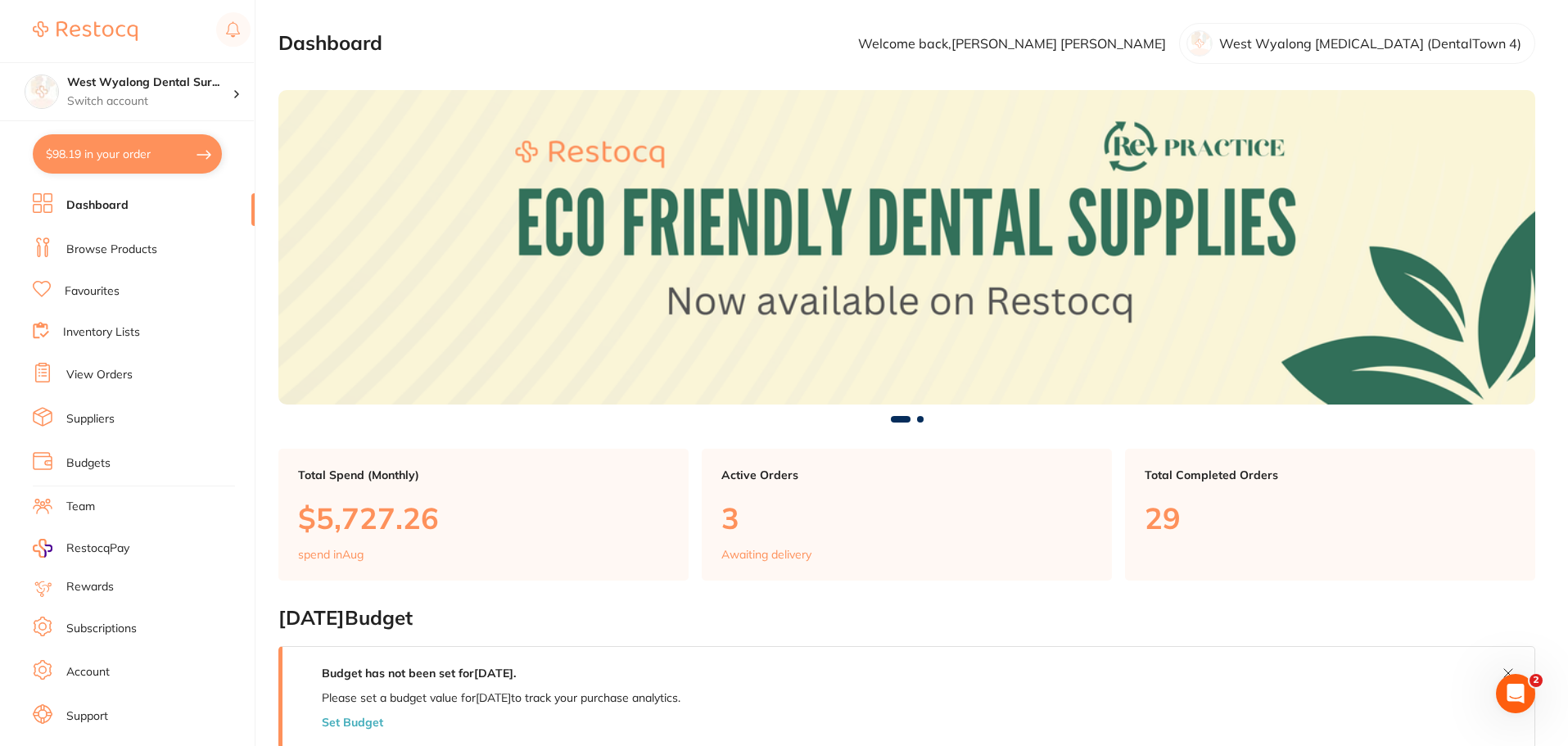
checkbox input "true"
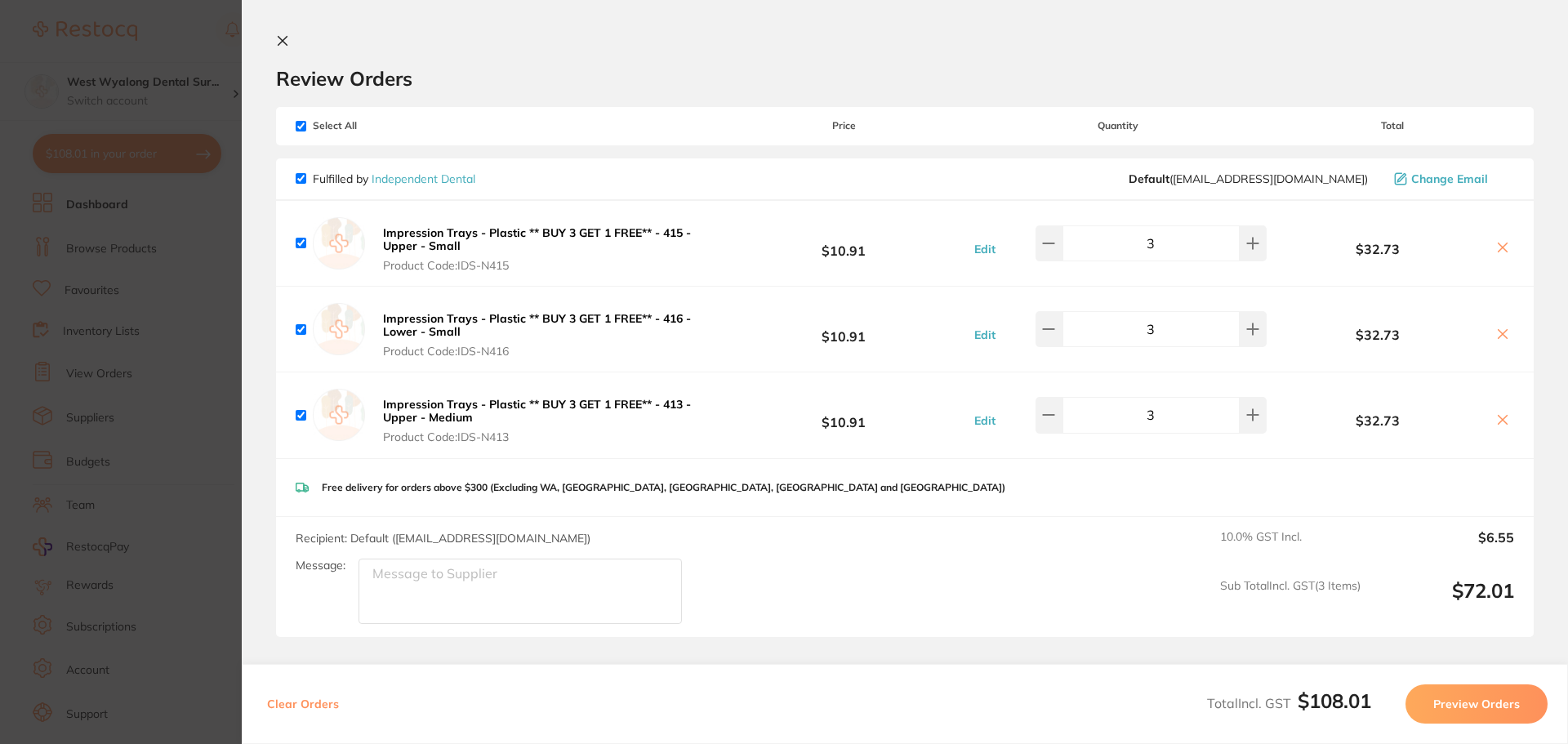
click at [289, 40] on button at bounding box center [285, 41] width 20 height 15
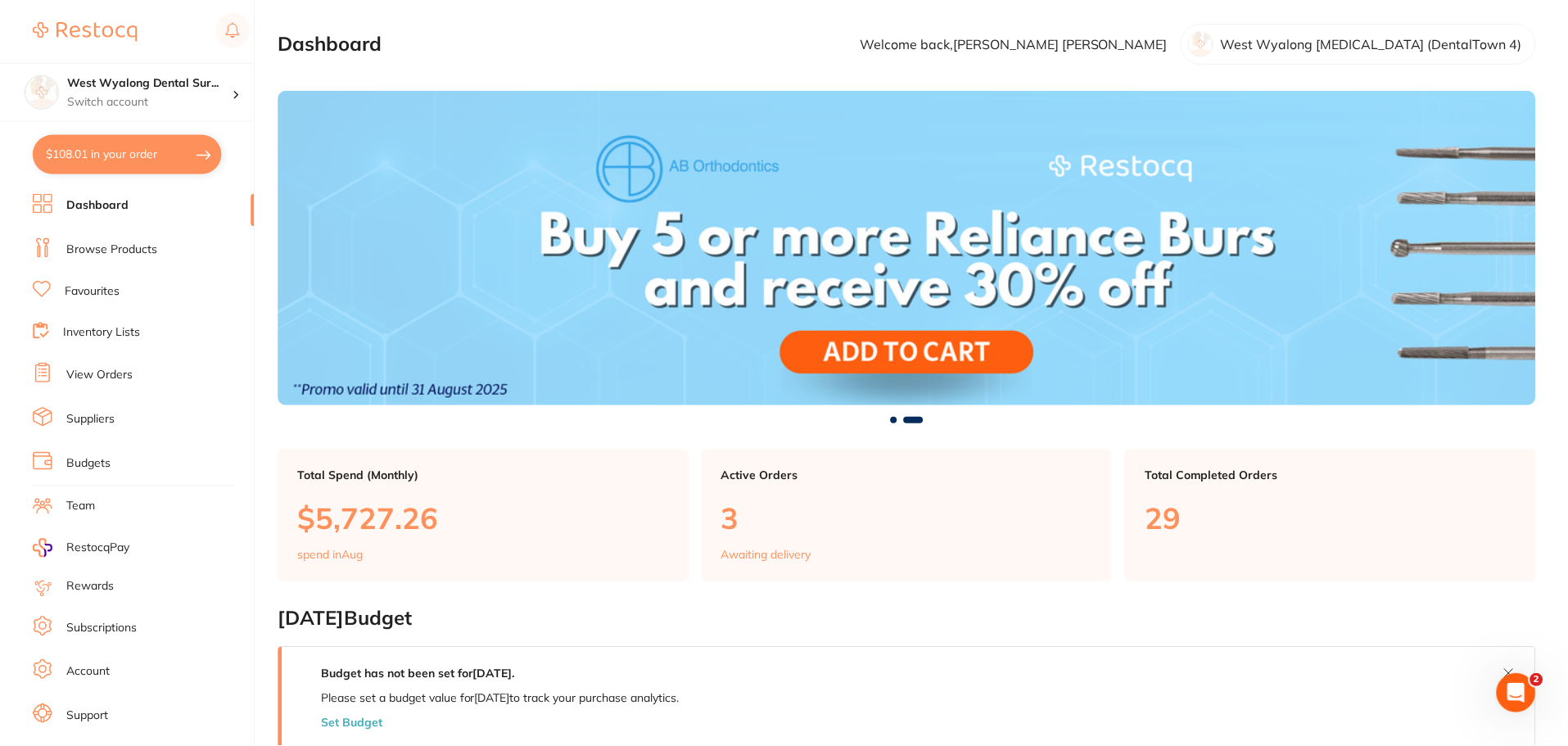
scroll to position [327, 0]
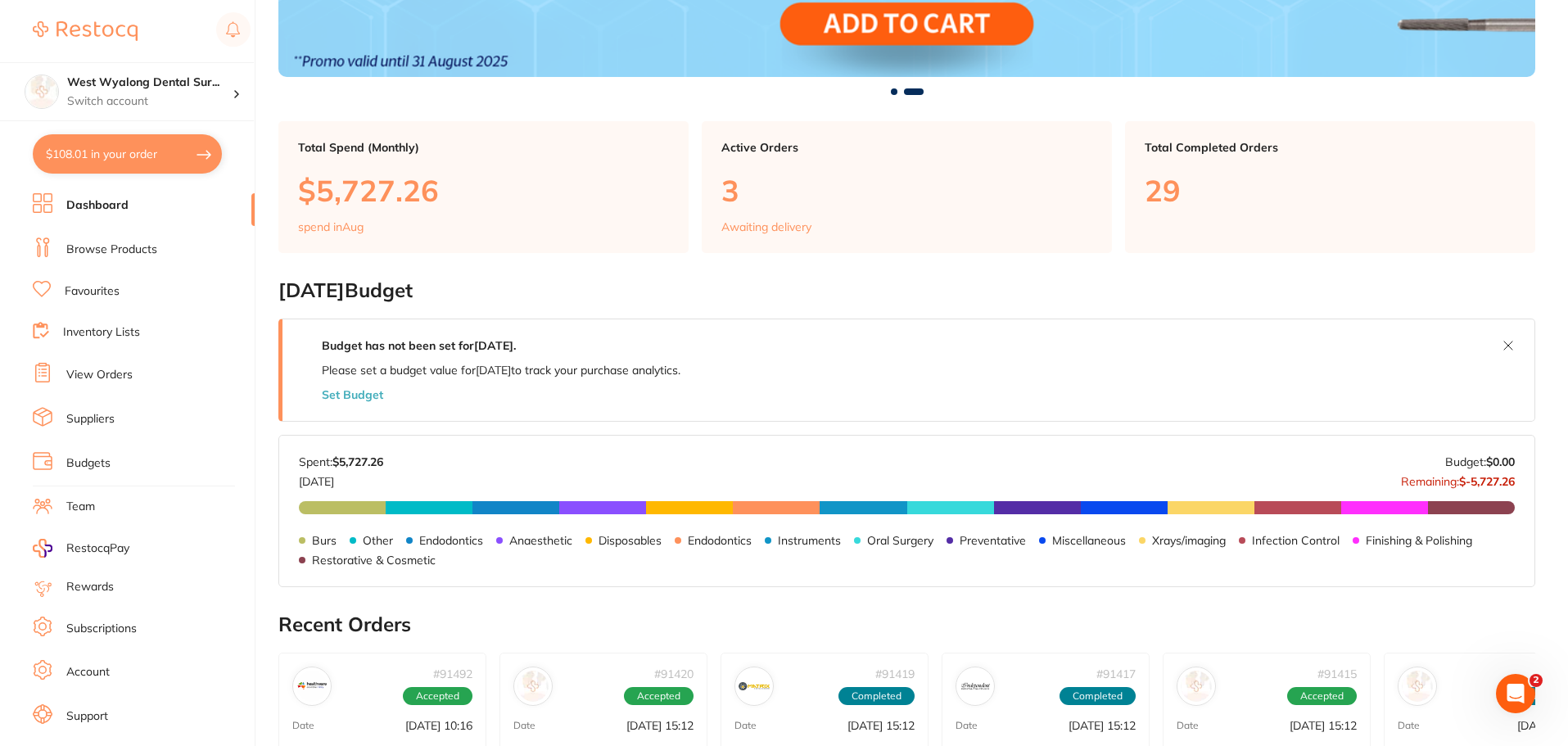
click at [95, 377] on link "View Orders" at bounding box center [99, 374] width 66 height 16
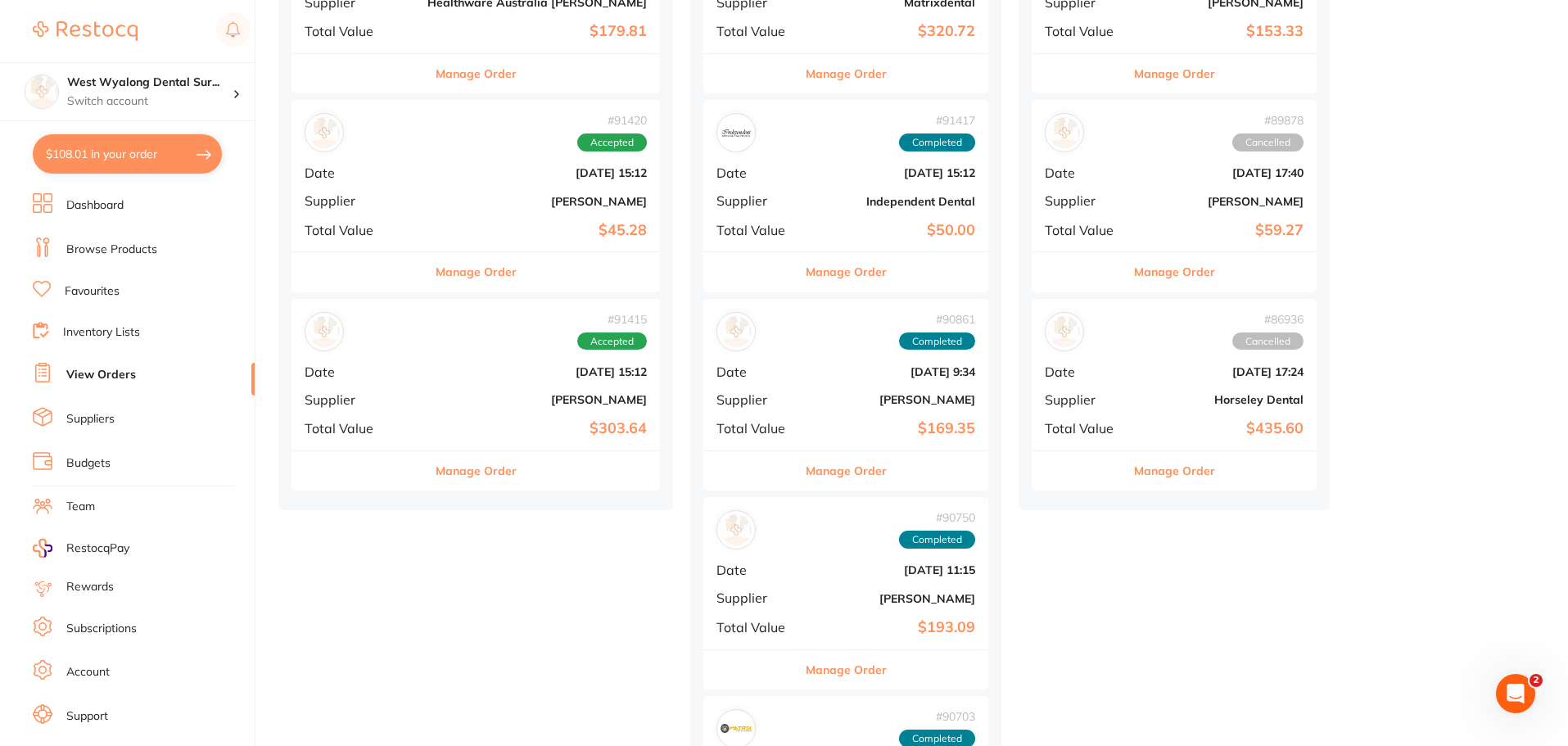
click at [427, 373] on b "[DATE] 15:12" at bounding box center [537, 372] width 220 height 13
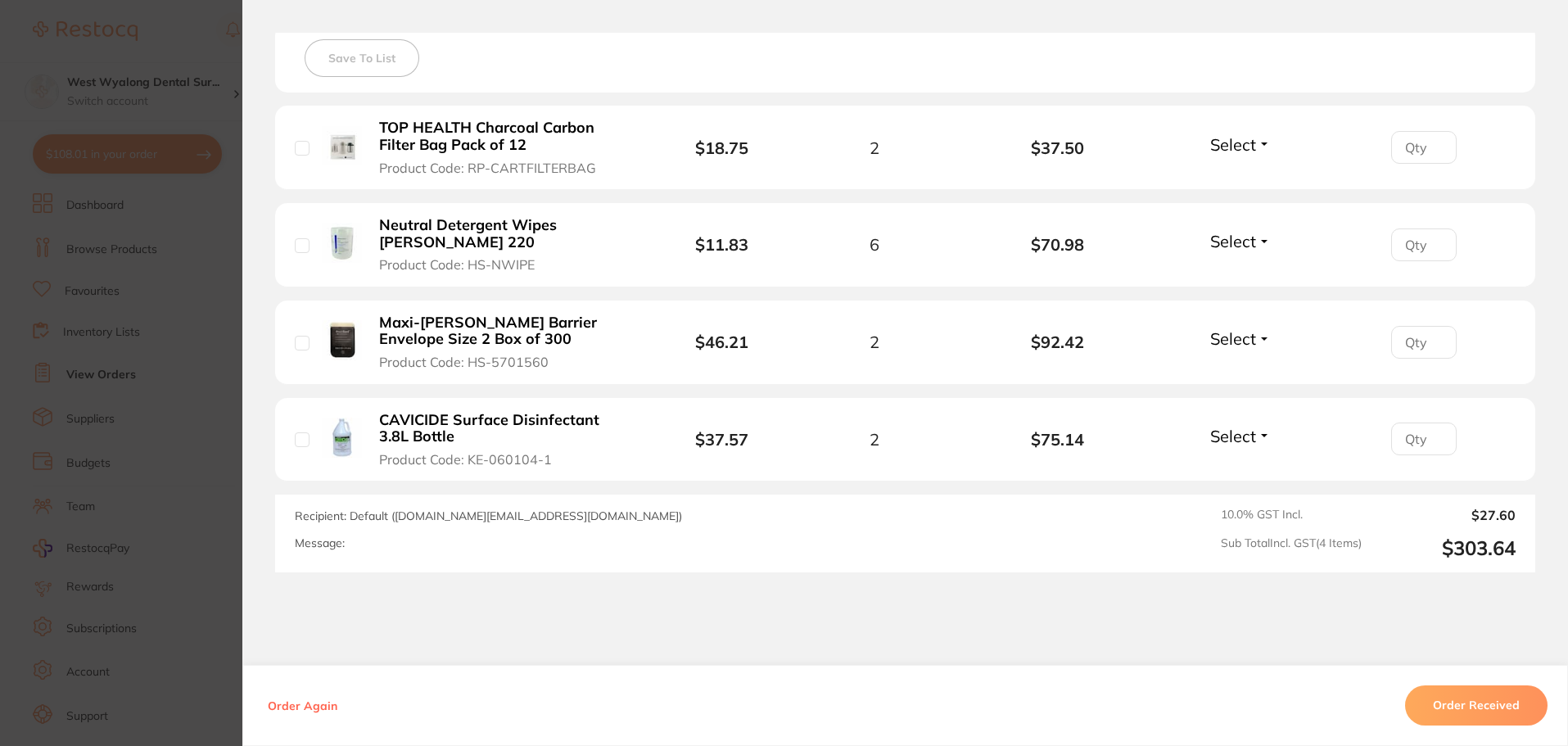
scroll to position [540, 0]
